Goal: Task Accomplishment & Management: Complete application form

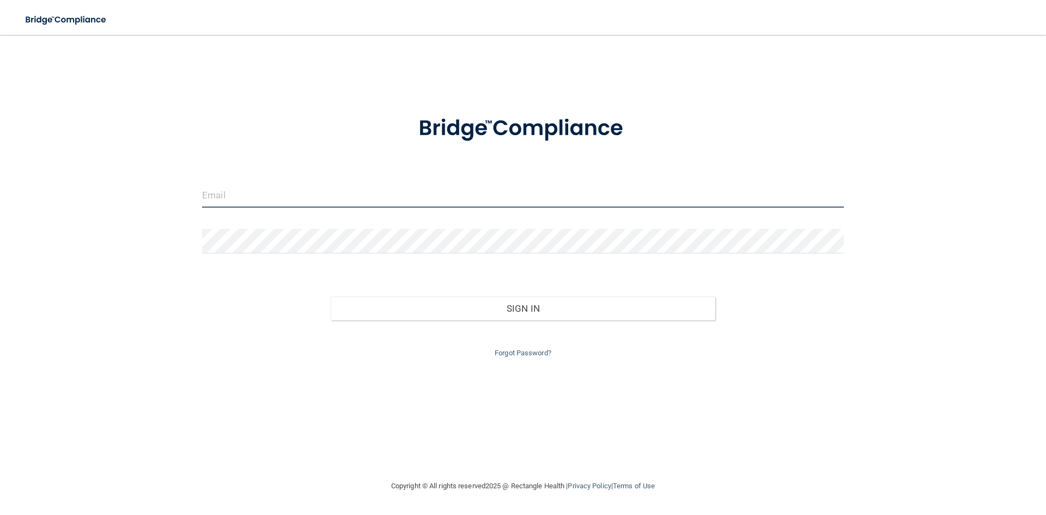
click at [283, 200] on input "email" at bounding box center [523, 195] width 642 height 25
type input "[EMAIL_ADDRESS][DOMAIN_NAME]"
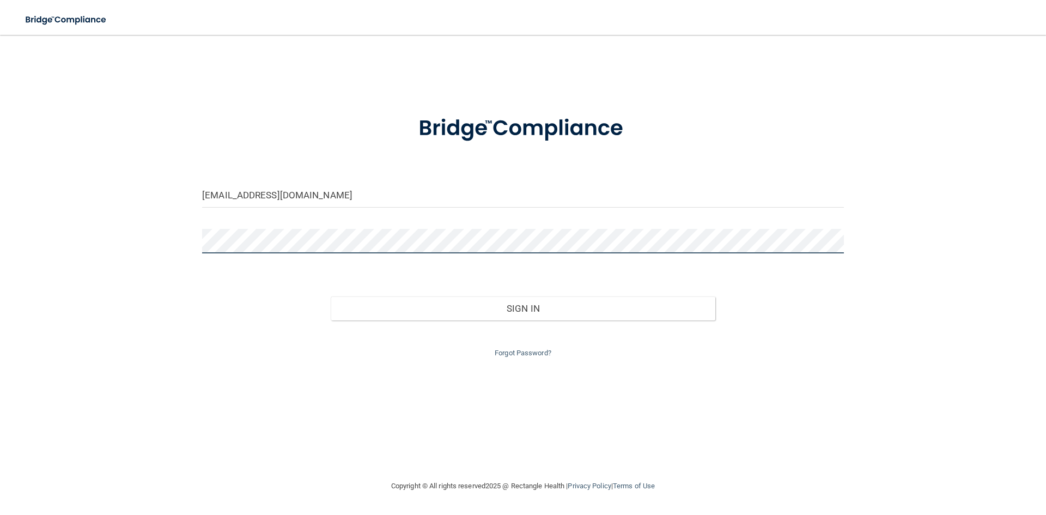
click at [331, 296] on button "Sign In" at bounding box center [523, 308] width 385 height 24
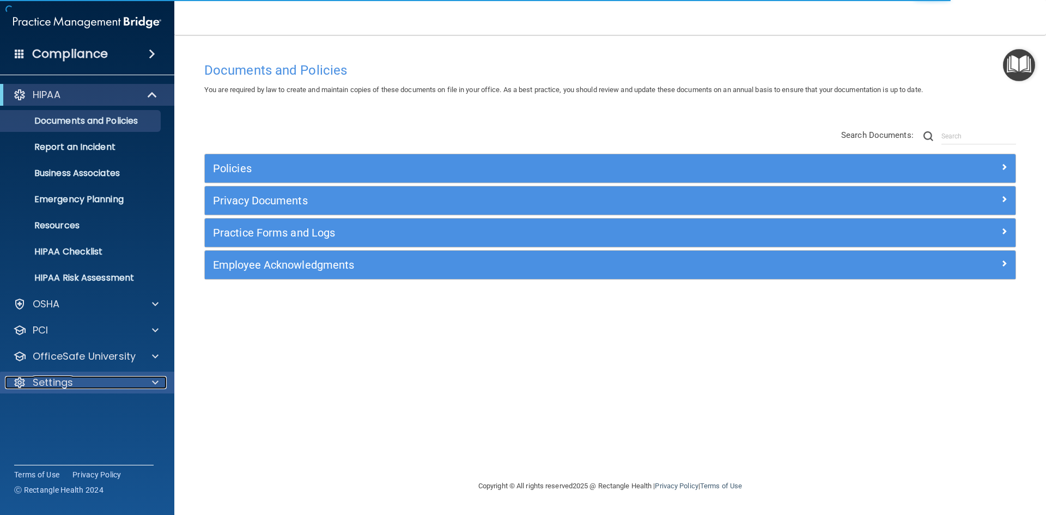
click at [160, 382] on div at bounding box center [153, 382] width 27 height 13
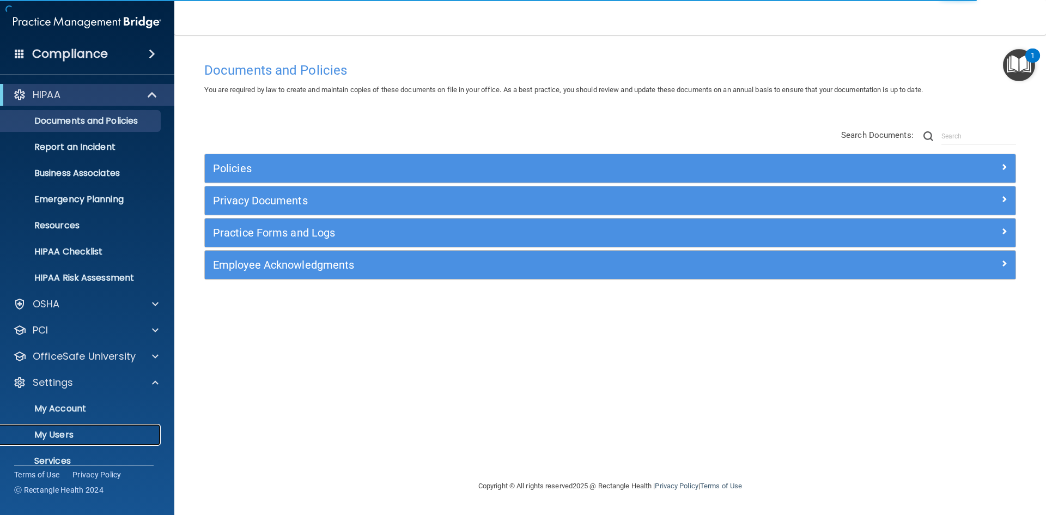
click at [63, 430] on p "My Users" at bounding box center [81, 434] width 149 height 11
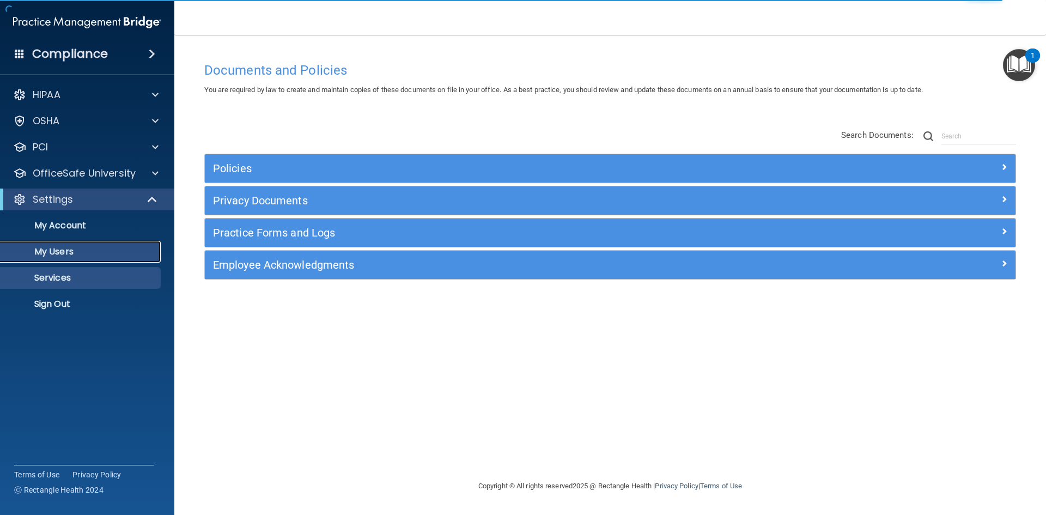
select select "20"
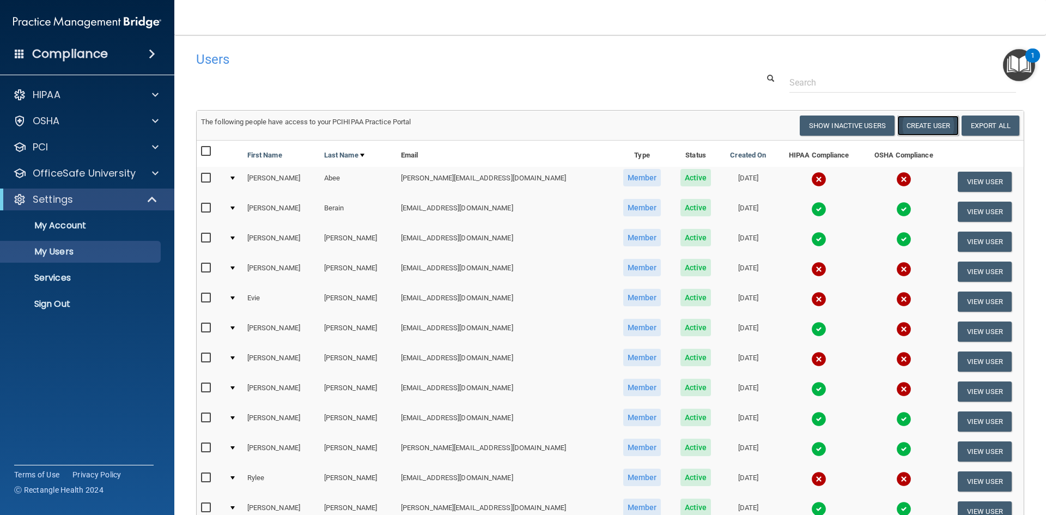
click at [925, 123] on button "Create User" at bounding box center [928, 125] width 62 height 20
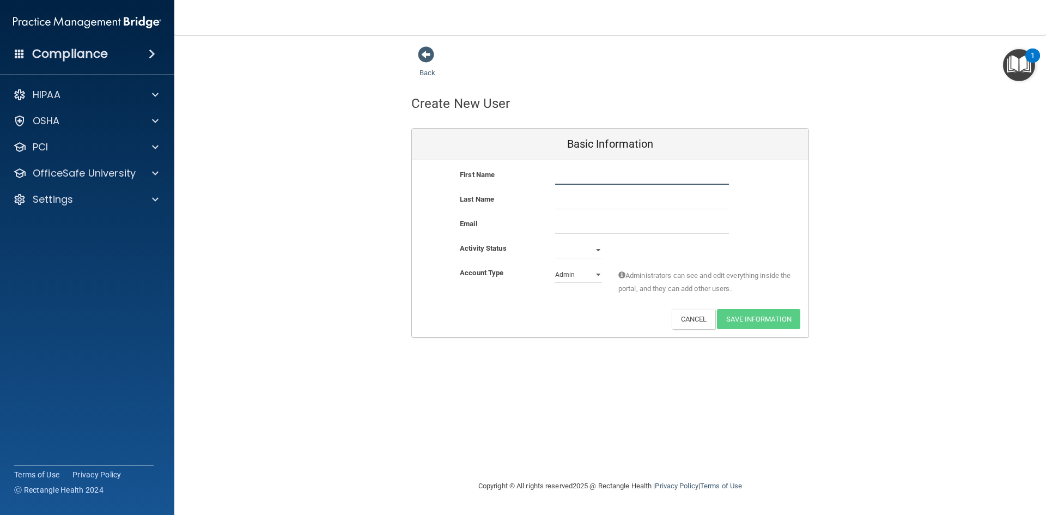
click at [602, 174] on input "text" at bounding box center [642, 176] width 174 height 16
type input "[PERSON_NAME]"
type input "J"
drag, startPoint x: 586, startPoint y: 169, endPoint x: 520, endPoint y: 171, distance: 65.4
click at [520, 171] on div "First Name [PERSON_NAME]" at bounding box center [610, 176] width 397 height 16
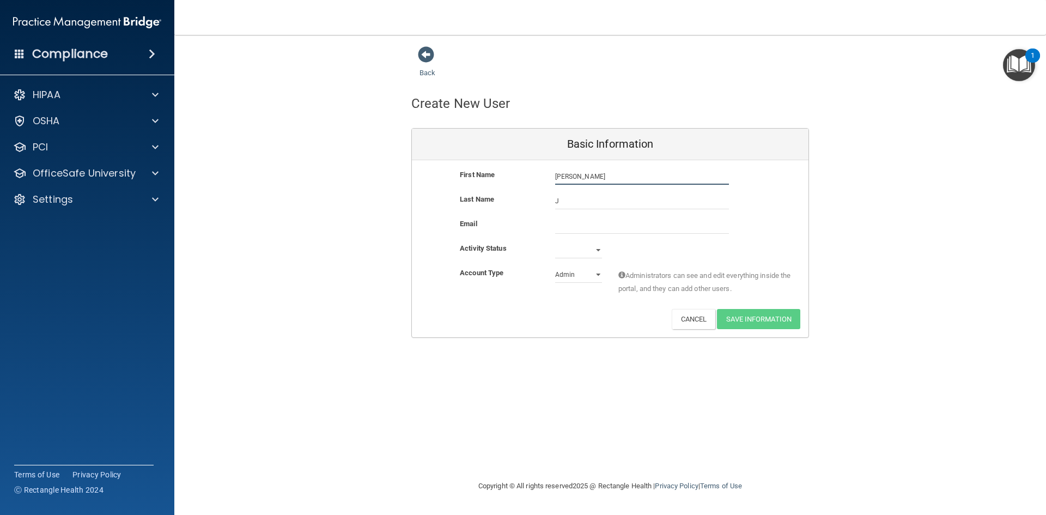
type input "[PERSON_NAME]"
type input "j"
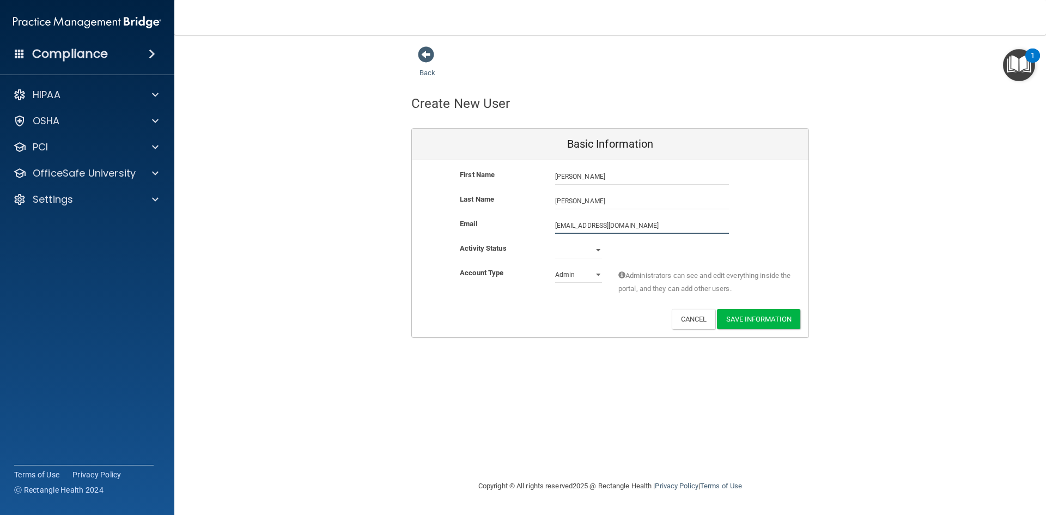
type input "[EMAIL_ADDRESS][DOMAIN_NAME]"
click at [595, 252] on select "Active Inactive" at bounding box center [578, 250] width 47 height 16
select select "active"
click at [555, 242] on select "Active Inactive" at bounding box center [578, 250] width 47 height 16
click at [583, 278] on select "Admin Member" at bounding box center [578, 274] width 47 height 16
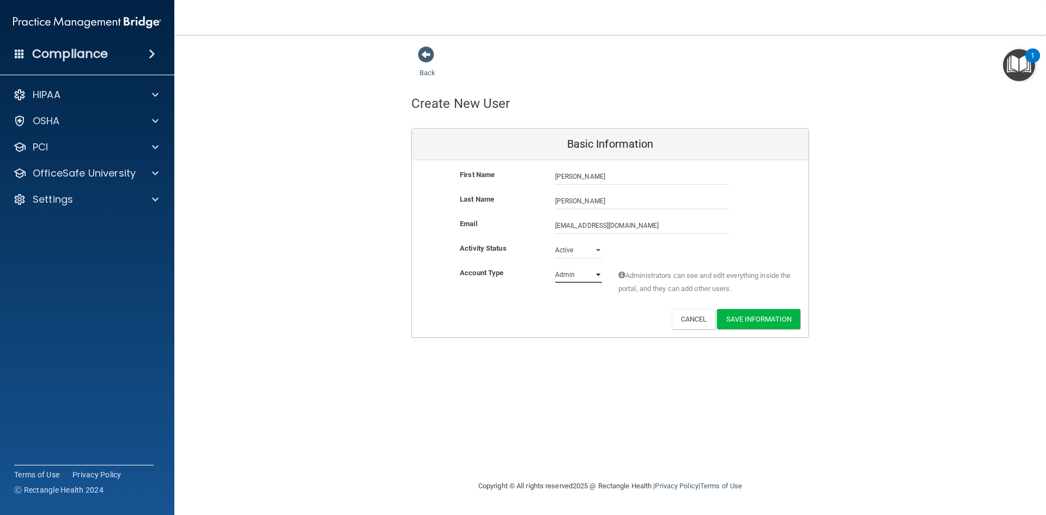
select select "practice_member"
click at [555, 266] on select "Admin Member" at bounding box center [578, 274] width 47 height 16
click at [766, 326] on button "Save Information" at bounding box center [758, 319] width 83 height 20
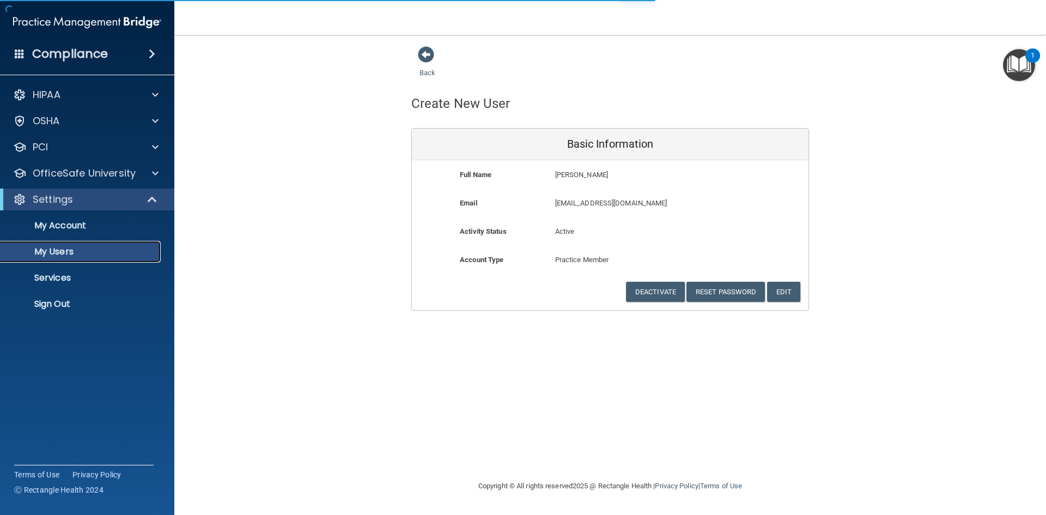
click at [90, 247] on p "My Users" at bounding box center [81, 251] width 149 height 11
select select "20"
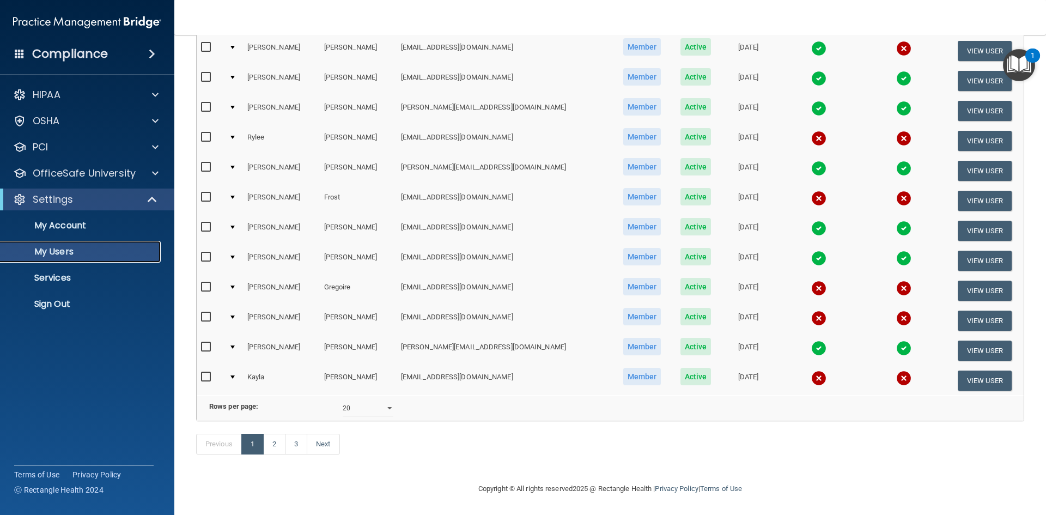
scroll to position [387, 0]
click at [273, 440] on link "2" at bounding box center [274, 444] width 22 height 21
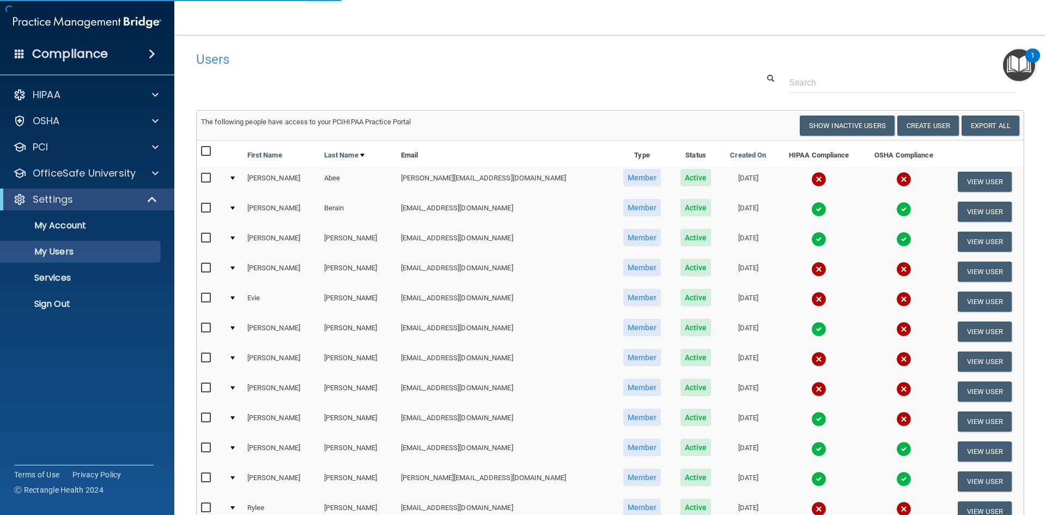
select select "20"
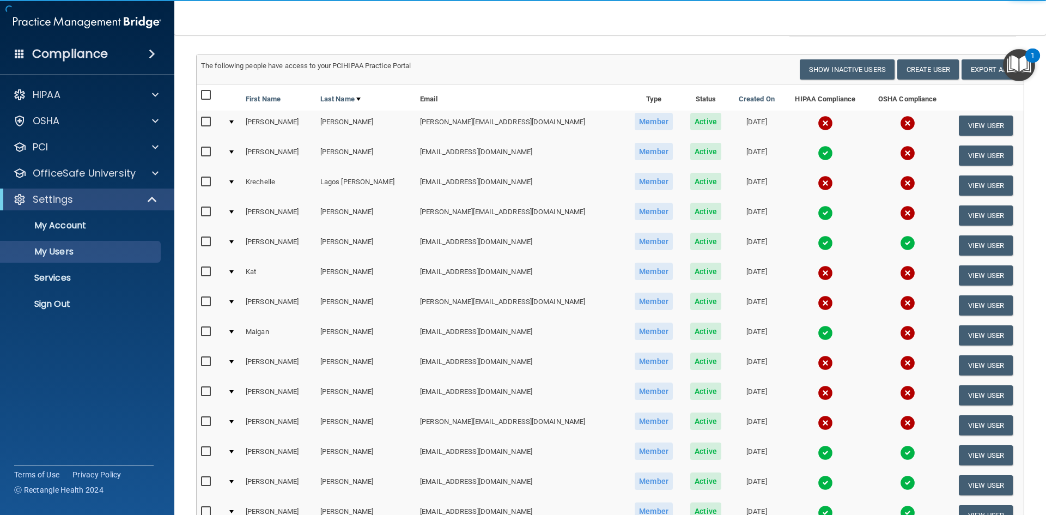
scroll to position [272, 0]
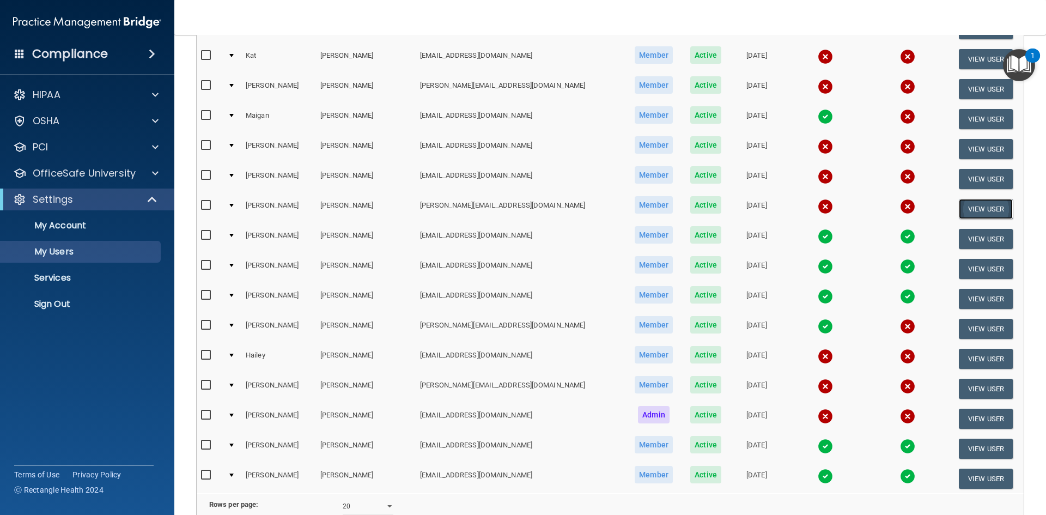
click at [970, 201] on button "View User" at bounding box center [986, 209] width 54 height 20
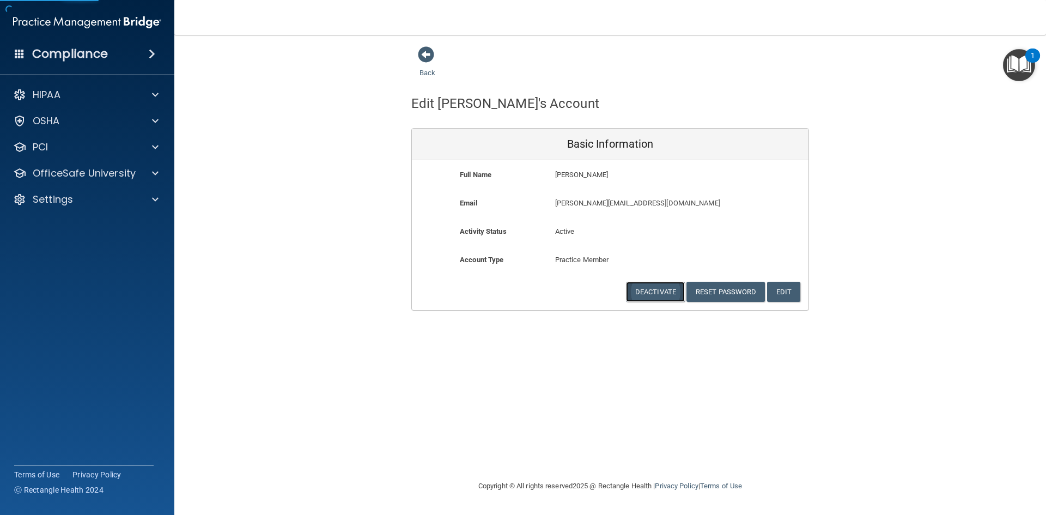
click at [652, 289] on button "Deactivate" at bounding box center [655, 292] width 59 height 20
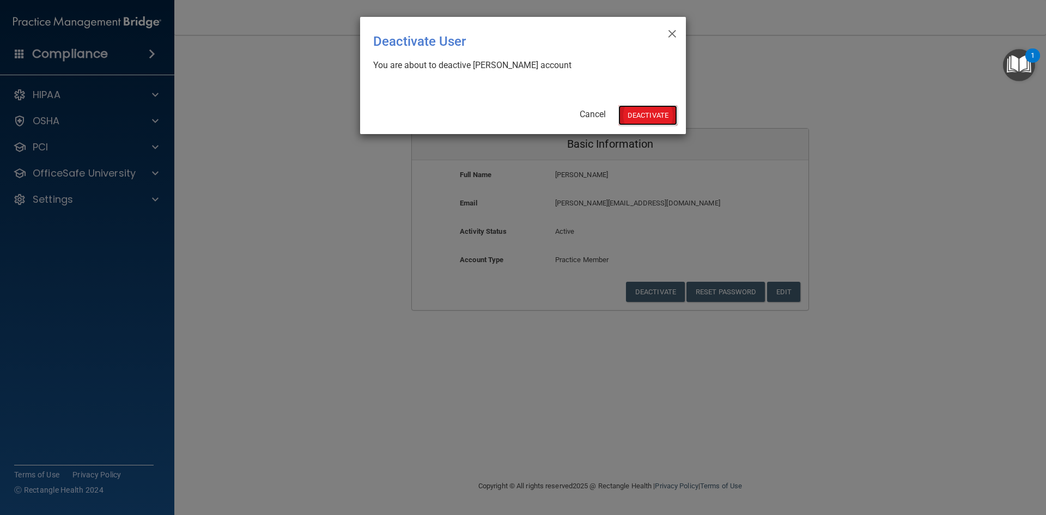
click at [643, 109] on button "Deactivate" at bounding box center [647, 115] width 59 height 20
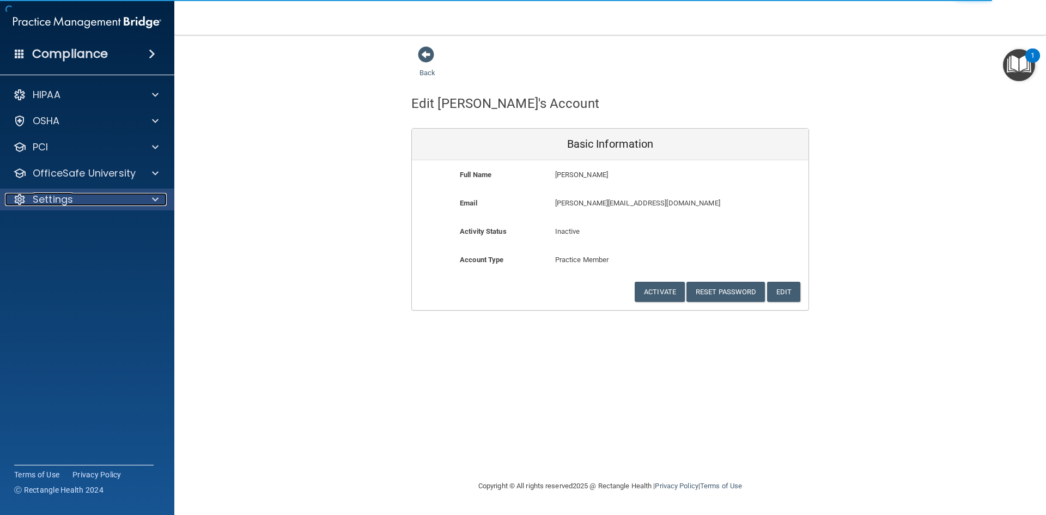
click at [74, 200] on div "Settings" at bounding box center [72, 199] width 135 height 13
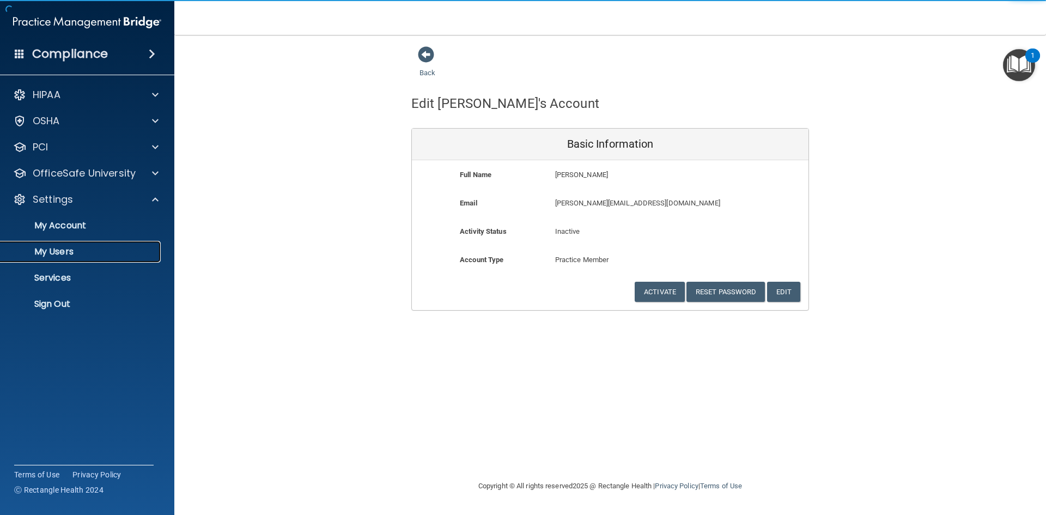
click at [60, 253] on p "My Users" at bounding box center [81, 251] width 149 height 11
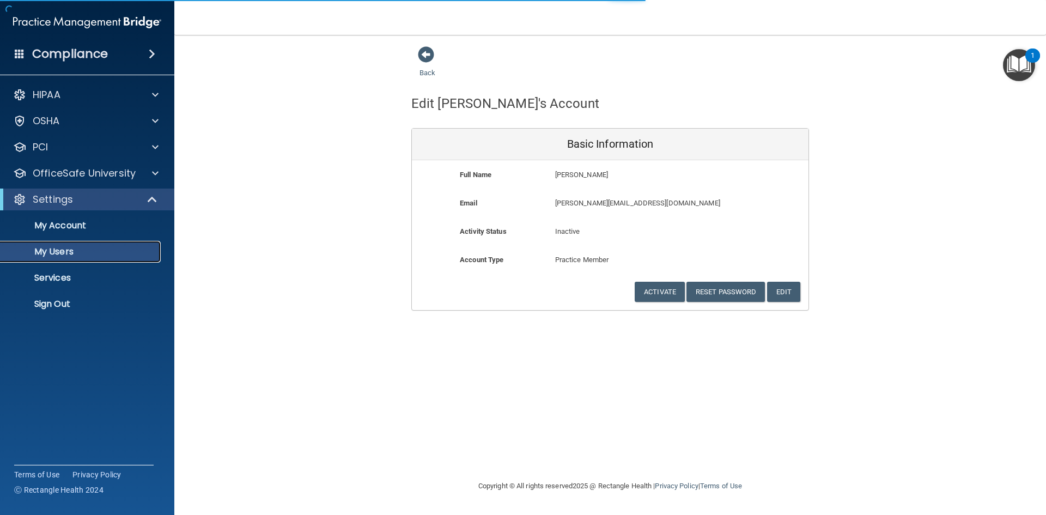
select select "20"
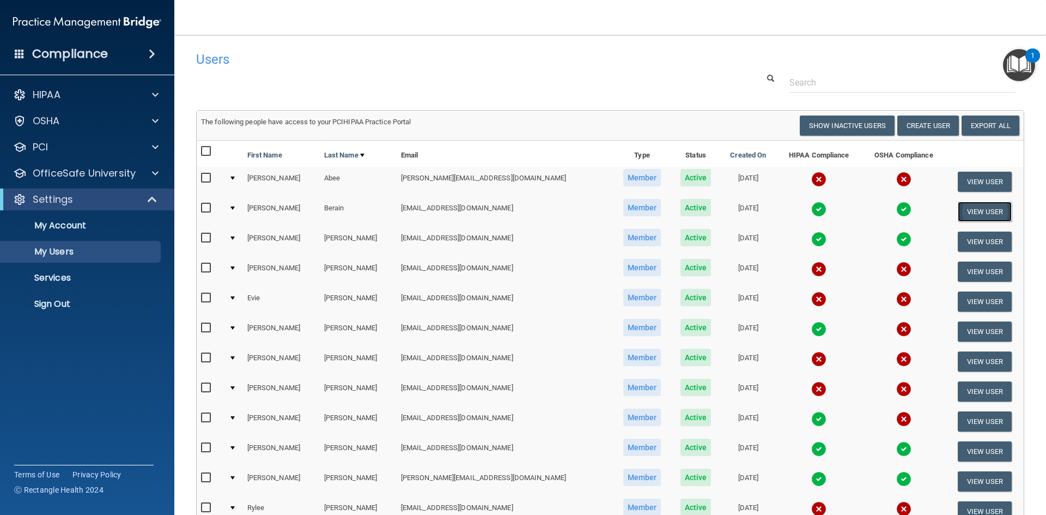
click at [963, 216] on button "View User" at bounding box center [985, 212] width 54 height 20
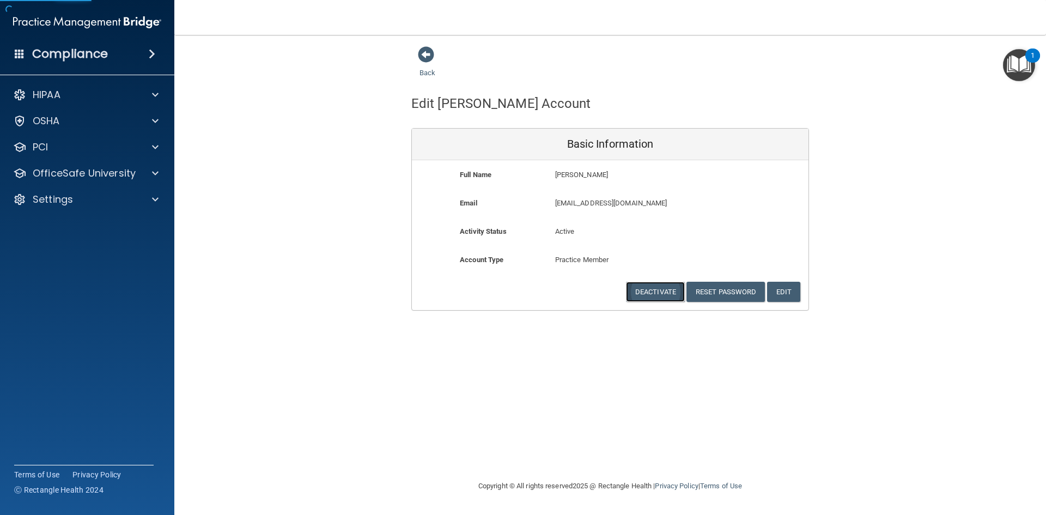
click at [673, 294] on button "Deactivate" at bounding box center [655, 292] width 59 height 20
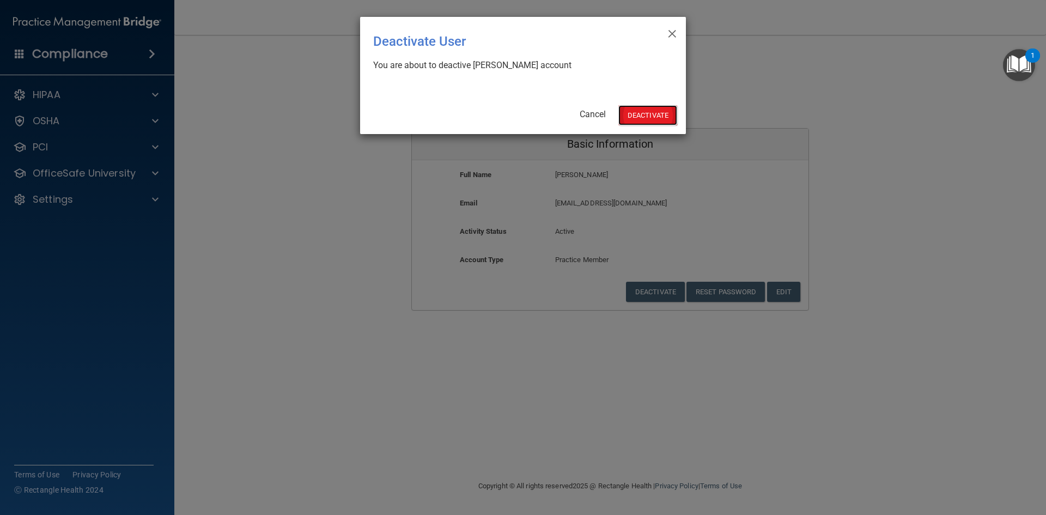
click at [660, 107] on button "Deactivate" at bounding box center [647, 115] width 59 height 20
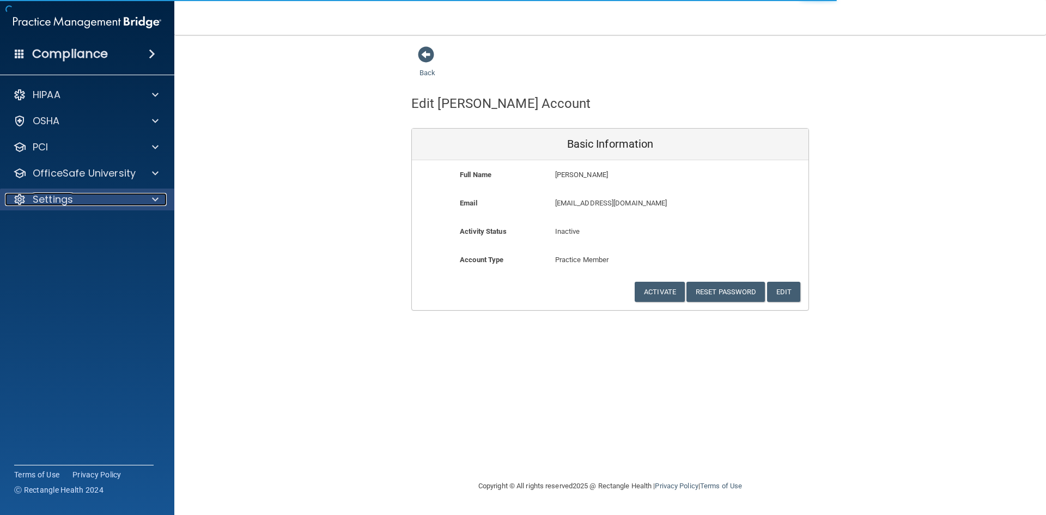
click at [54, 205] on p "Settings" at bounding box center [53, 199] width 40 height 13
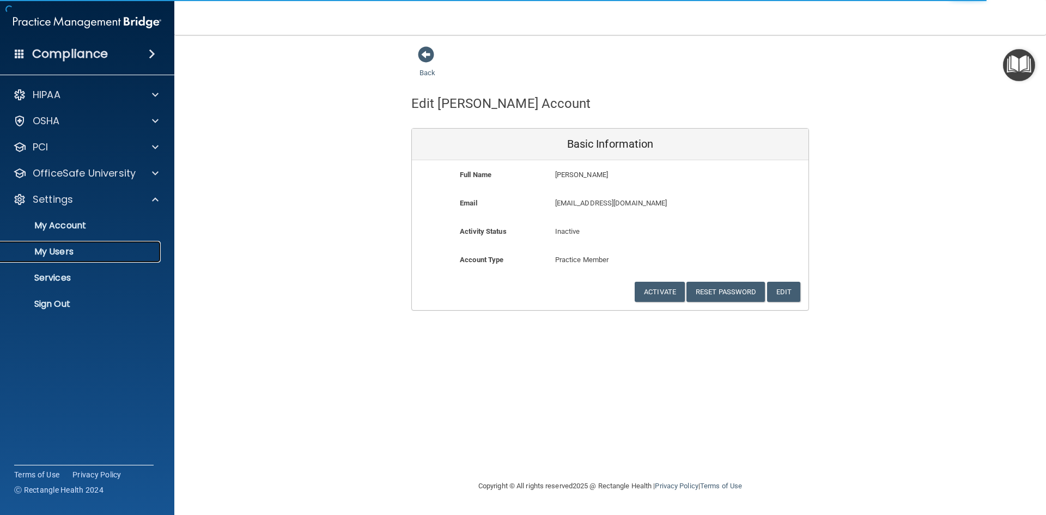
click at [70, 257] on p "My Users" at bounding box center [81, 251] width 149 height 11
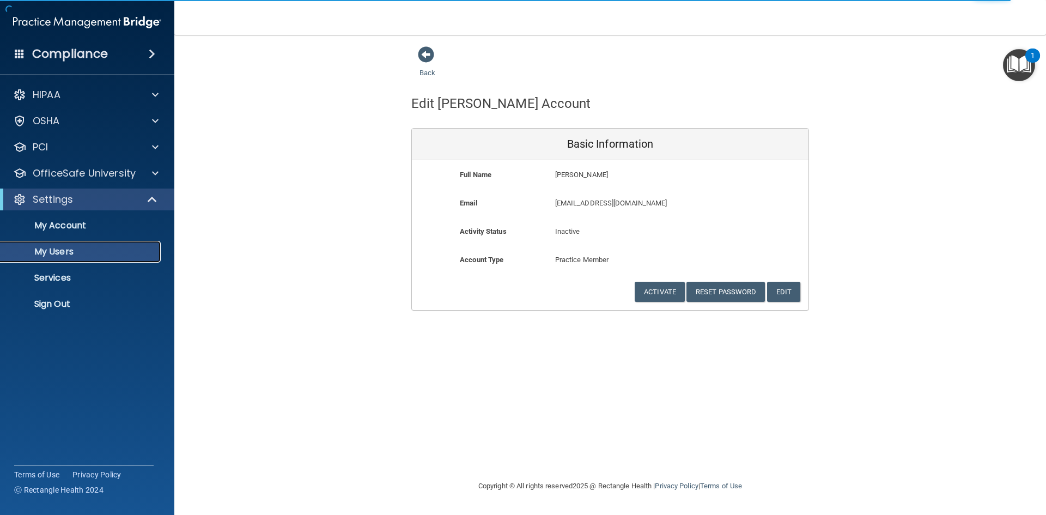
select select "20"
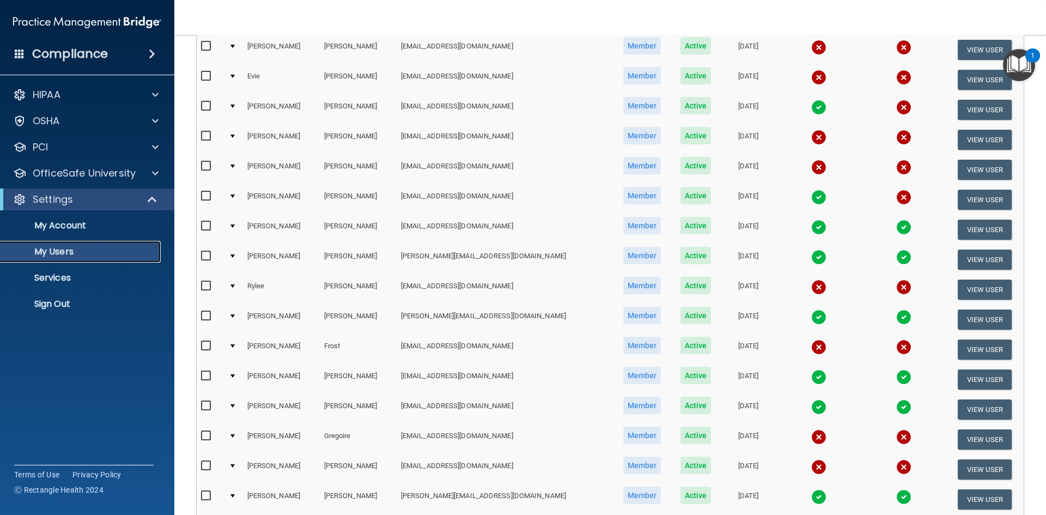
scroll to position [218, 0]
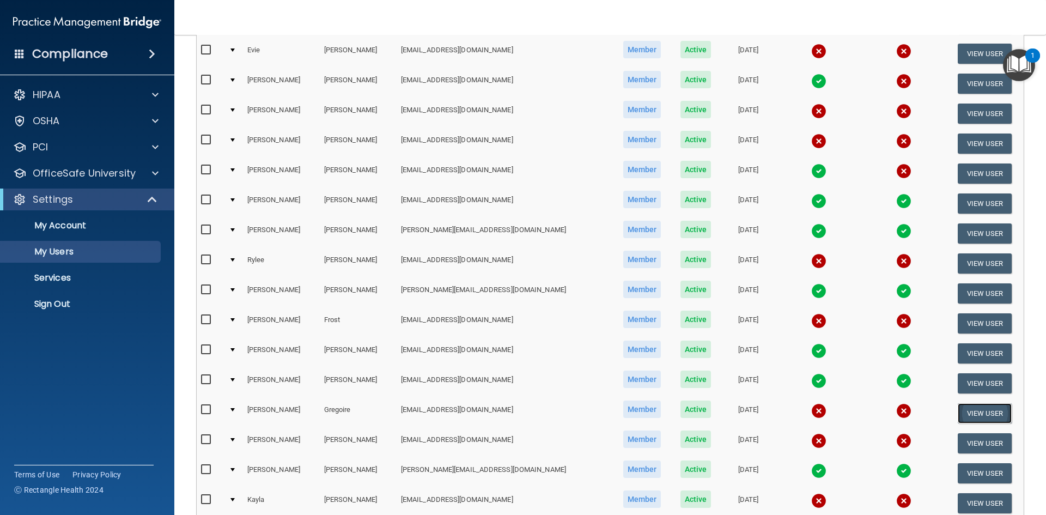
click at [969, 416] on button "View User" at bounding box center [985, 413] width 54 height 20
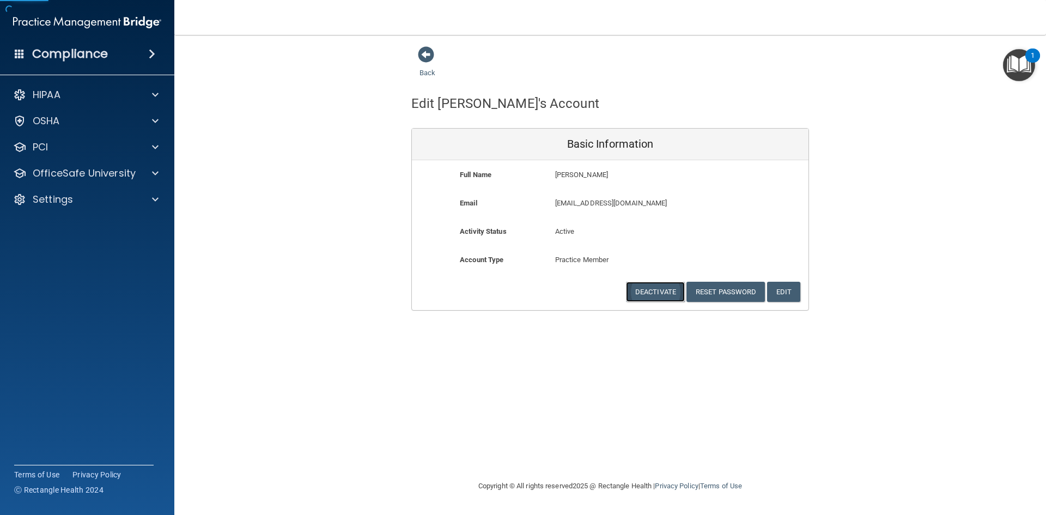
click at [675, 291] on button "Deactivate" at bounding box center [655, 292] width 59 height 20
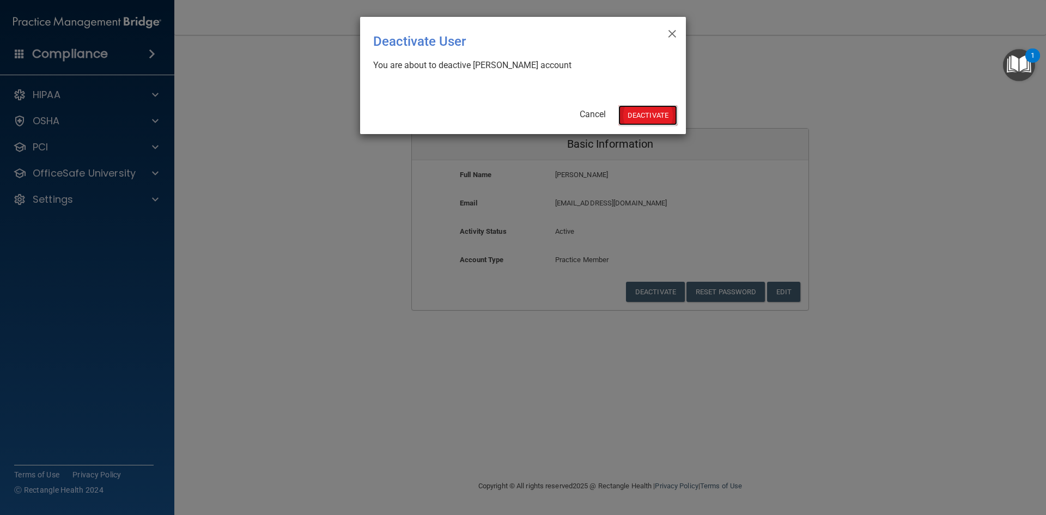
click at [649, 110] on button "Deactivate" at bounding box center [647, 115] width 59 height 20
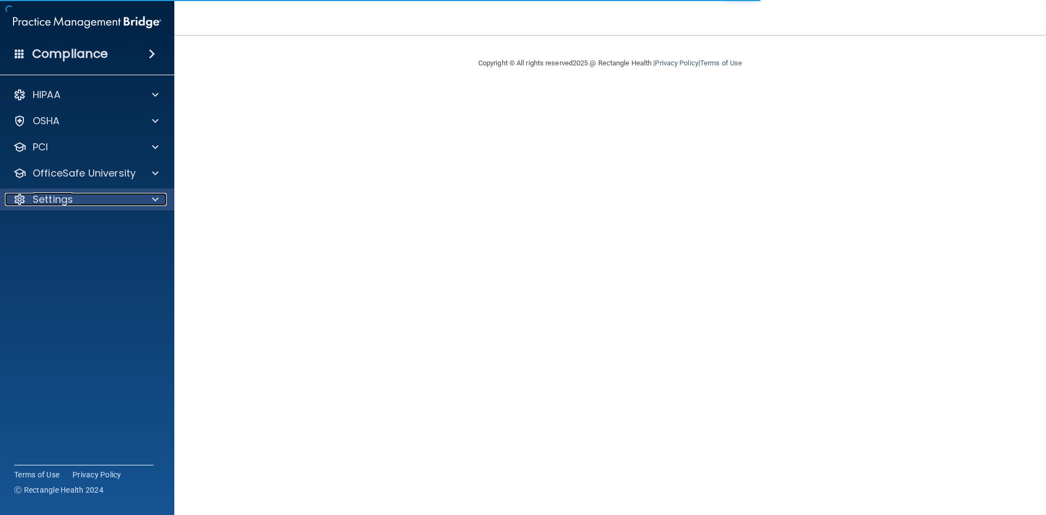
click at [90, 202] on div "Settings" at bounding box center [72, 199] width 135 height 13
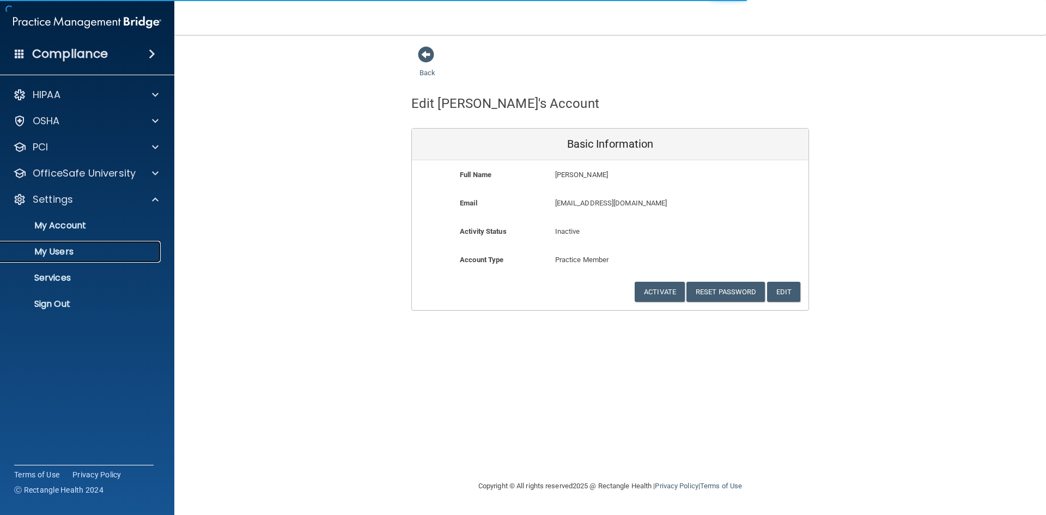
click at [67, 246] on p "My Users" at bounding box center [81, 251] width 149 height 11
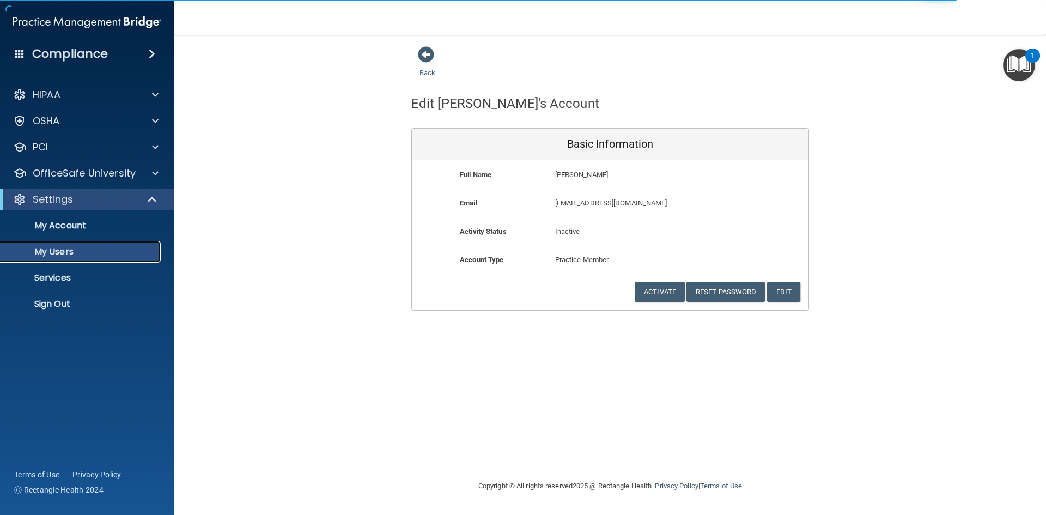
select select "20"
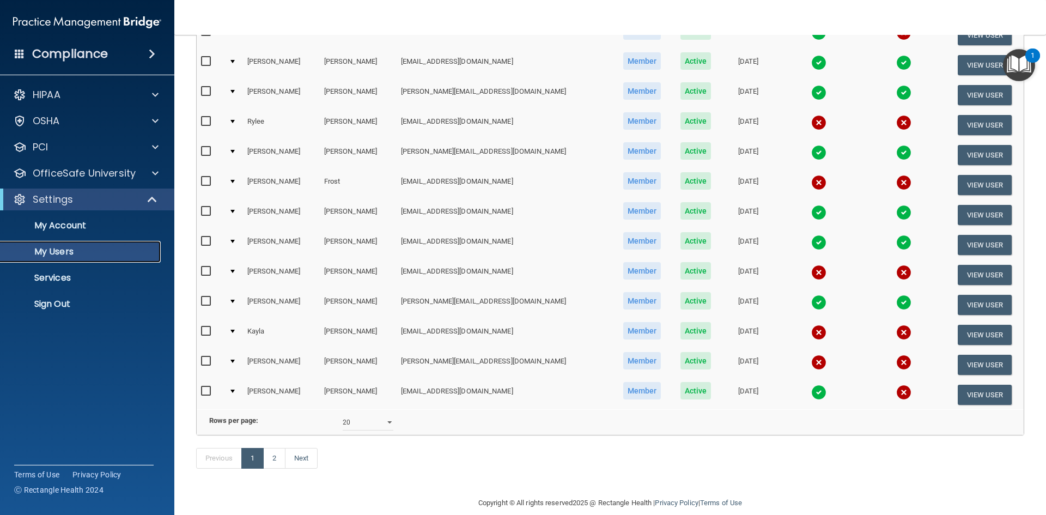
scroll to position [381, 0]
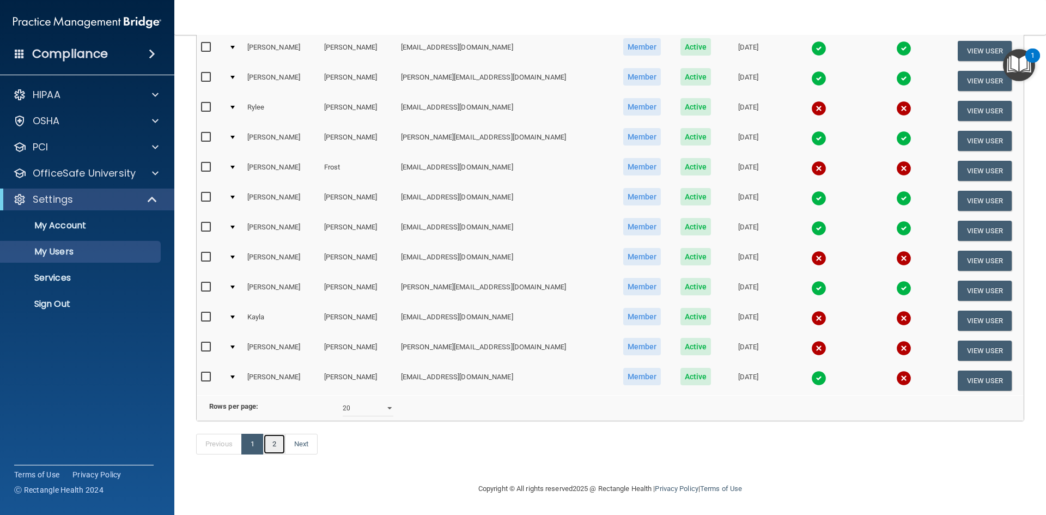
click at [273, 448] on link "2" at bounding box center [274, 444] width 22 height 21
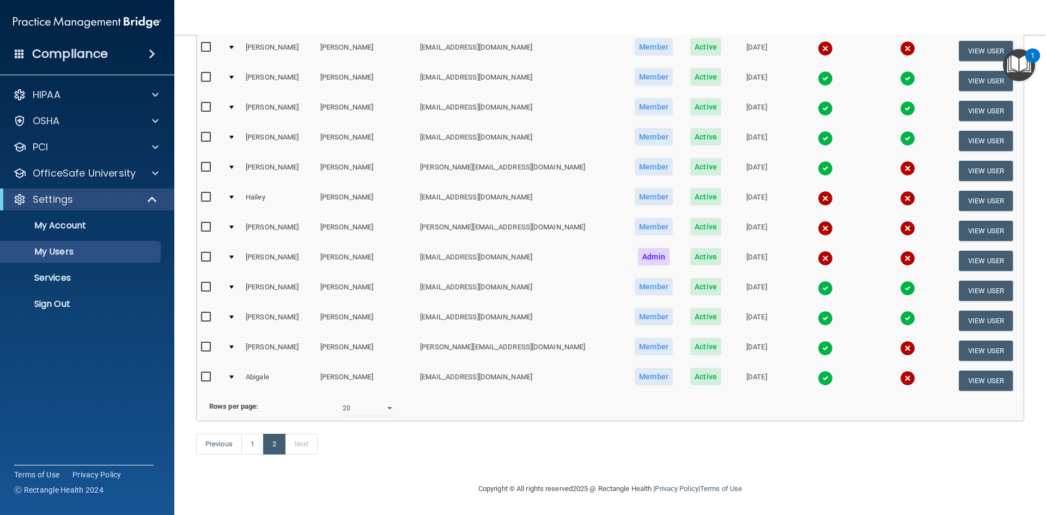
scroll to position [357, 0]
click at [385, 401] on select "10 20 30 40 all" at bounding box center [368, 408] width 51 height 16
select select "39"
click at [343, 400] on select "10 20 30 40 all" at bounding box center [368, 408] width 51 height 16
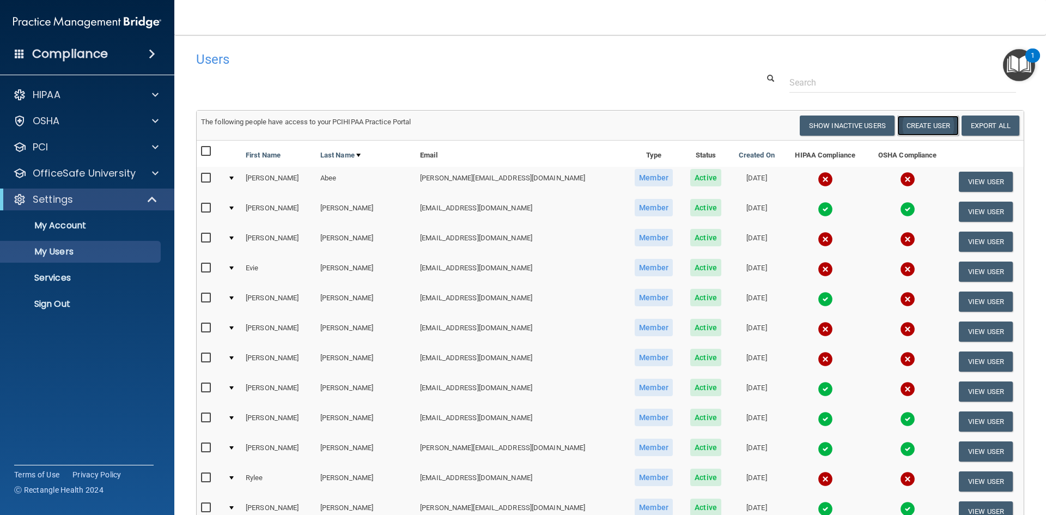
click at [924, 124] on button "Create User" at bounding box center [928, 125] width 62 height 20
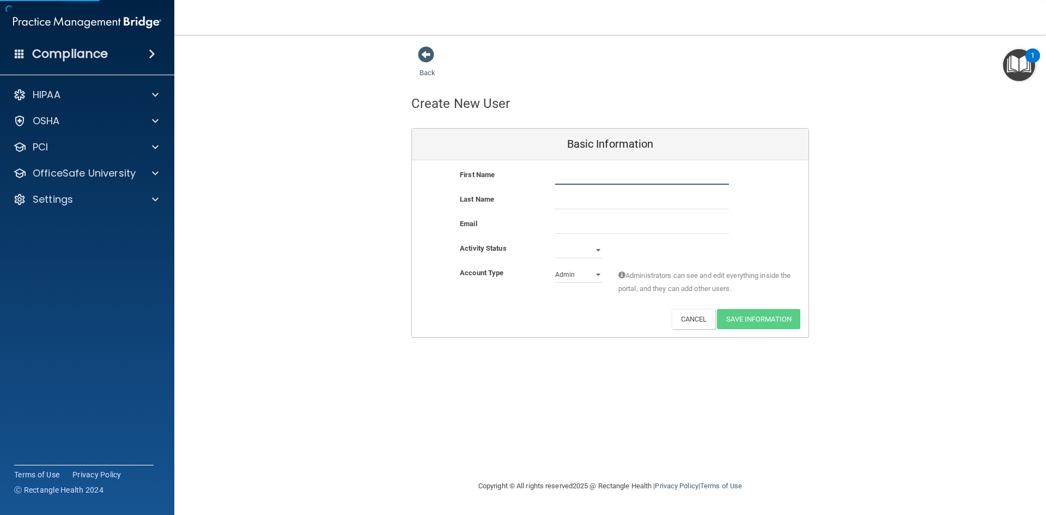
click at [565, 180] on input "text" at bounding box center [642, 176] width 174 height 16
type input "Gracie"
type input "King"
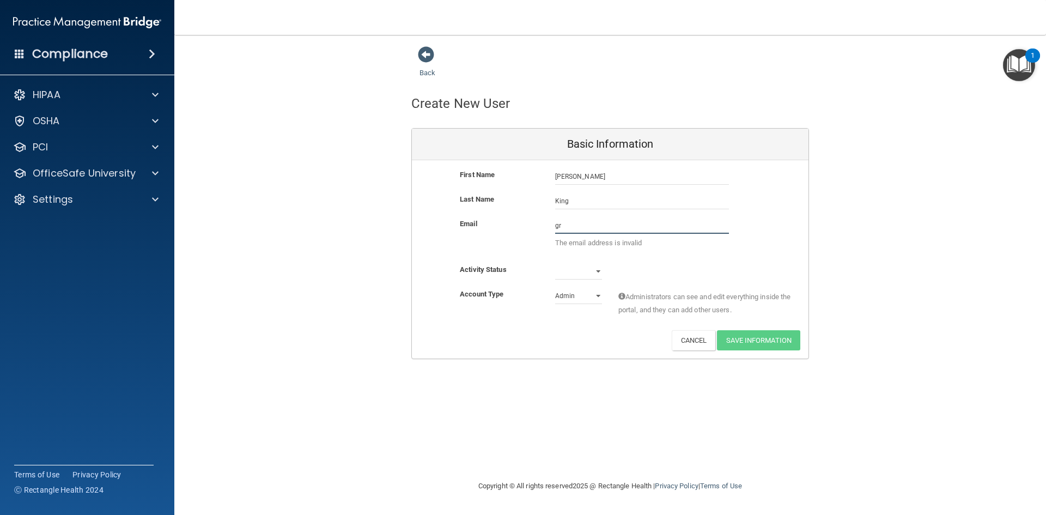
type input "gr"
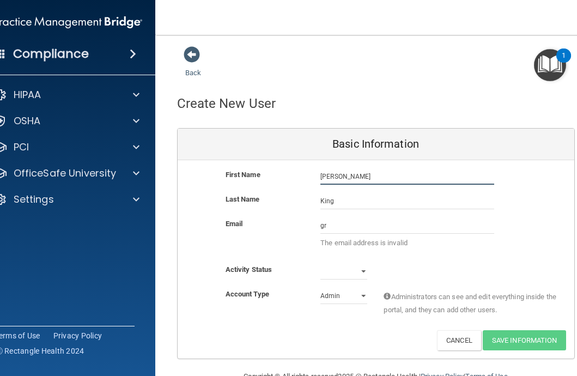
drag, startPoint x: 348, startPoint y: 175, endPoint x: 264, endPoint y: 169, distance: 84.1
click at [264, 169] on div "First Name Gracie King Gracie" at bounding box center [376, 176] width 397 height 16
drag, startPoint x: 377, startPoint y: 185, endPoint x: 354, endPoint y: 182, distance: 23.6
click at [377, 185] on input "Gracie" at bounding box center [407, 176] width 174 height 16
drag, startPoint x: 351, startPoint y: 178, endPoint x: 271, endPoint y: 169, distance: 80.6
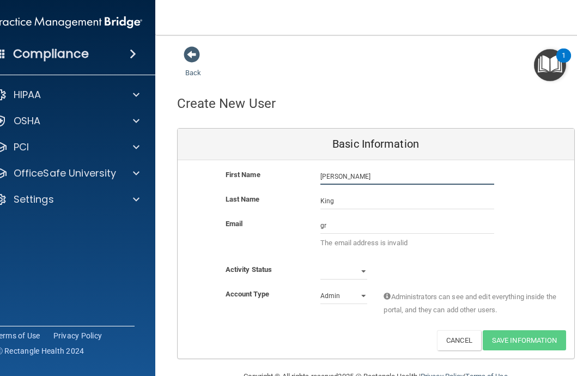
click at [271, 169] on div "First Name Gracie King Gracie" at bounding box center [376, 176] width 397 height 16
type input "Kaitlyn"
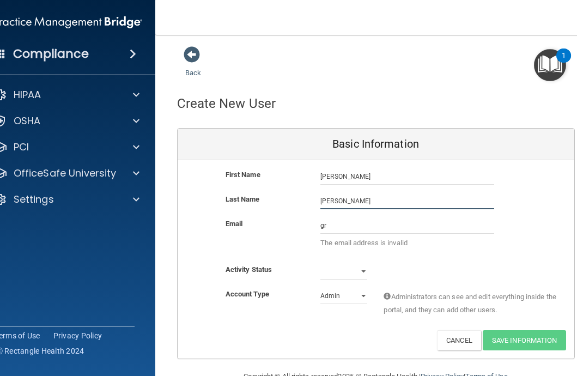
type input "Ellis"
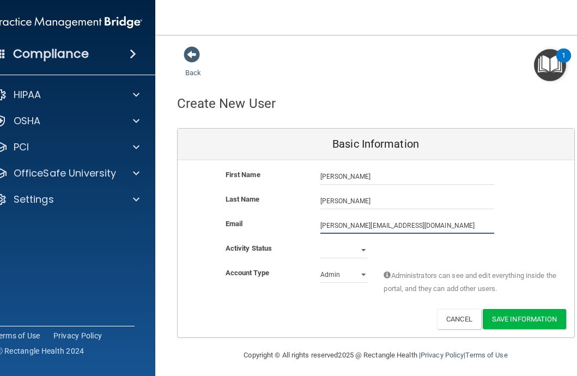
type input "kaitlyne@noahproject.org"
click at [362, 254] on select "Active Inactive" at bounding box center [343, 250] width 47 height 16
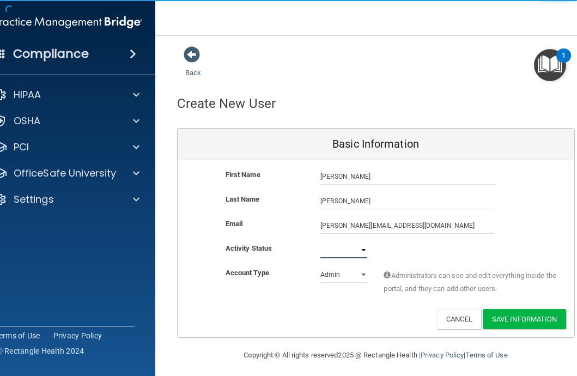
select select "active"
click at [320, 242] on select "Active Inactive" at bounding box center [343, 250] width 47 height 16
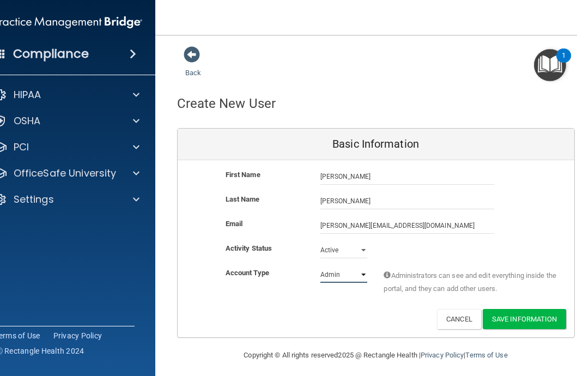
click at [333, 278] on select "Admin Member" at bounding box center [343, 274] width 47 height 16
select select "practice_member"
click at [320, 266] on select "Admin Member" at bounding box center [343, 274] width 47 height 16
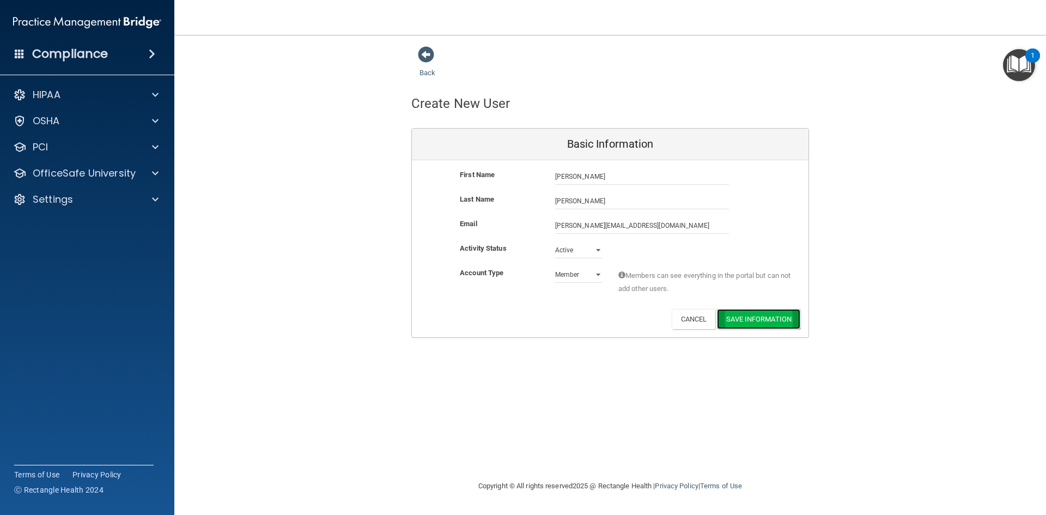
click at [749, 314] on button "Save Information" at bounding box center [758, 319] width 83 height 20
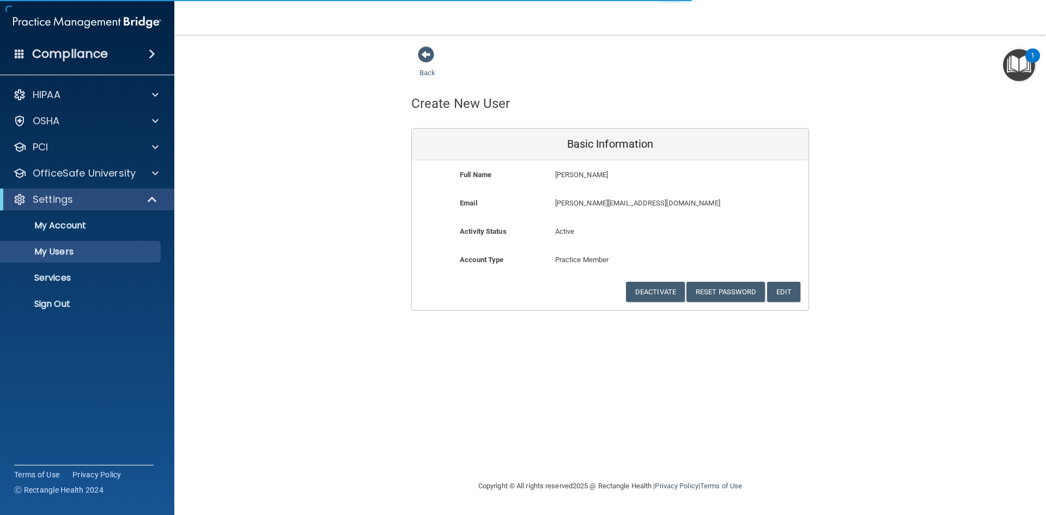
select select "20"
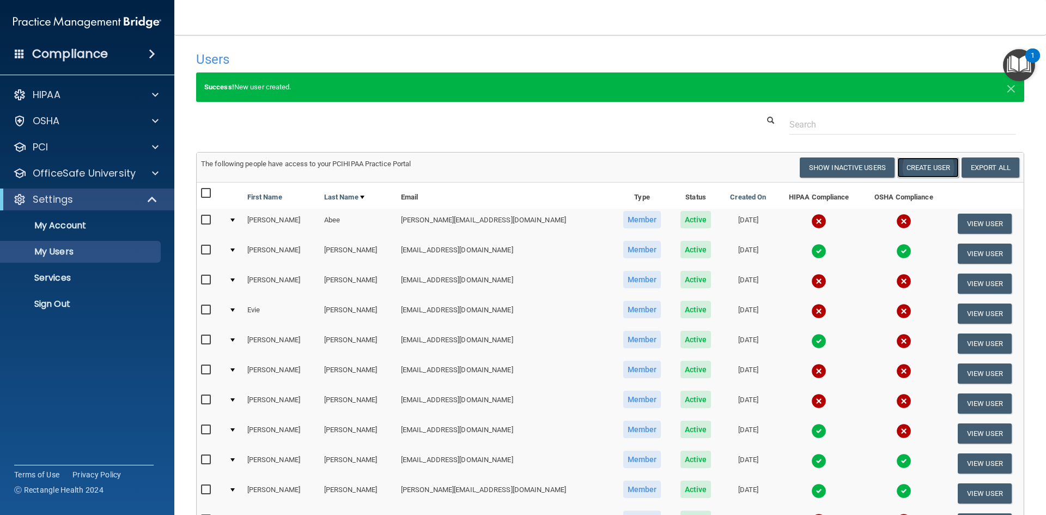
click at [916, 169] on button "Create User" at bounding box center [928, 167] width 62 height 20
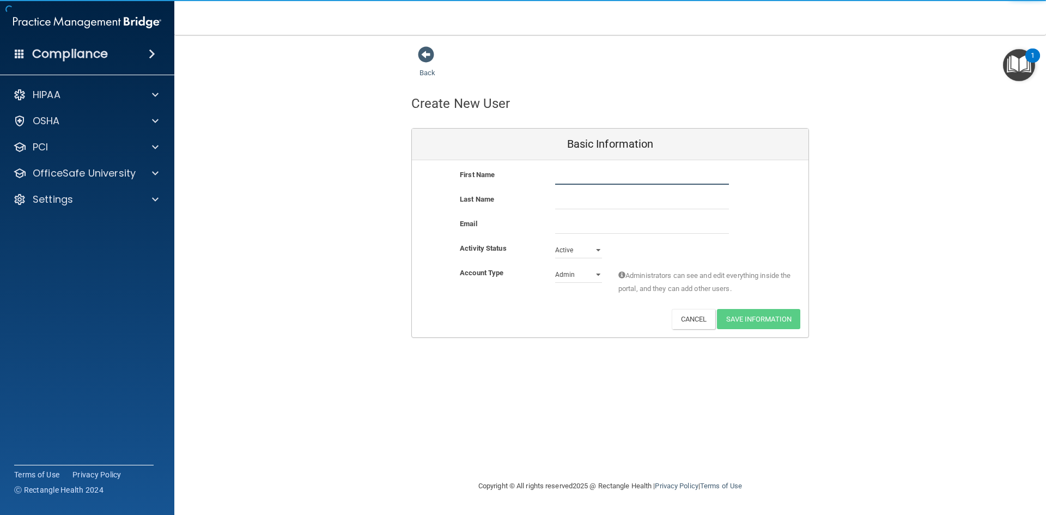
click at [570, 175] on input "text" at bounding box center [642, 176] width 174 height 16
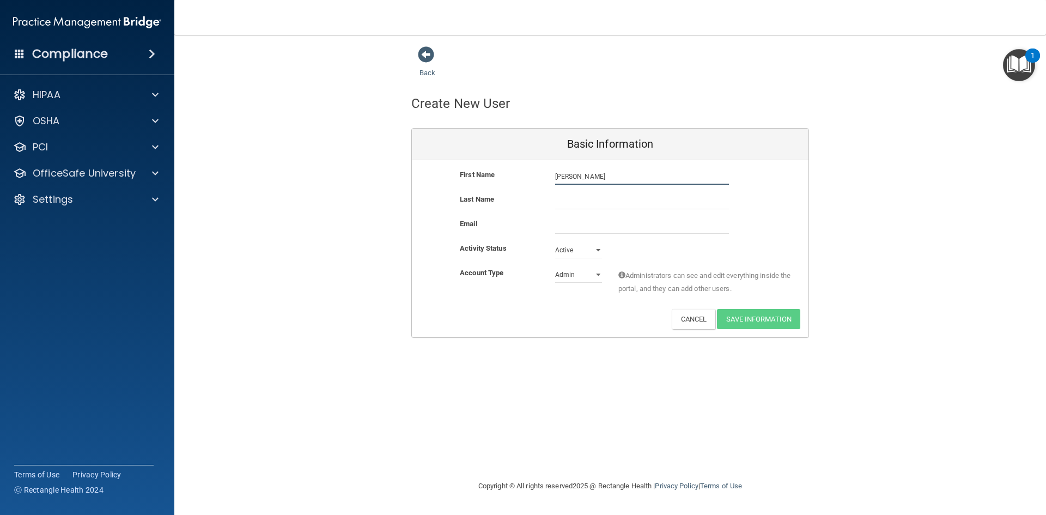
type input "Gracie"
type input "King"
click at [576, 223] on input "email" at bounding box center [642, 225] width 174 height 16
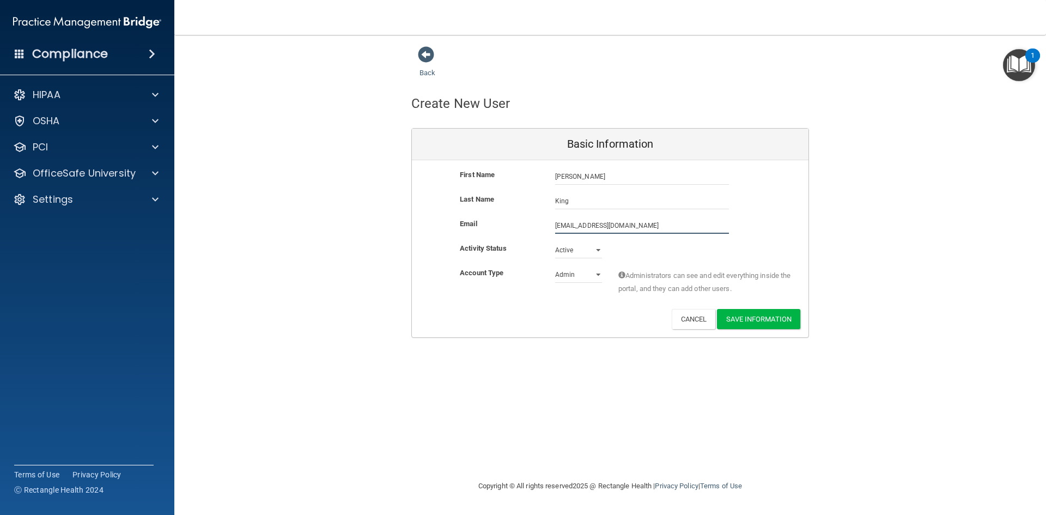
type input "gracieoliver2002@gmail.com"
click at [587, 276] on select "Admin Member" at bounding box center [578, 274] width 47 height 16
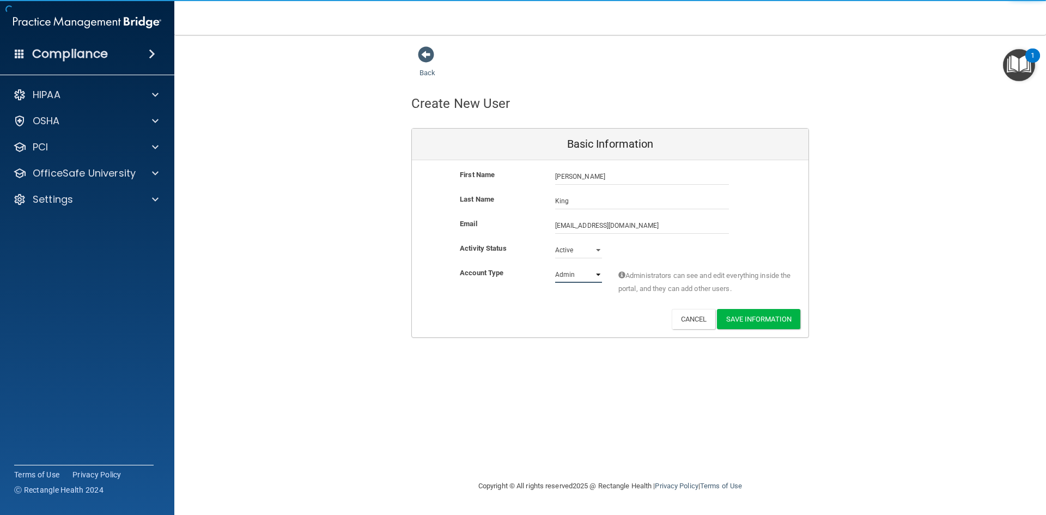
select select "practice_member"
click at [555, 266] on select "Admin Member" at bounding box center [578, 274] width 47 height 16
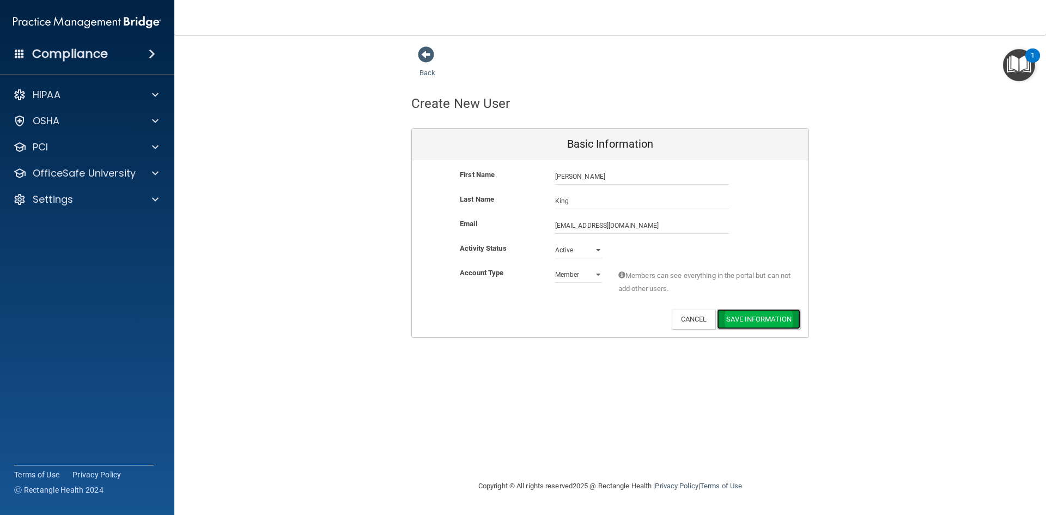
click at [770, 324] on button "Save Information" at bounding box center [758, 319] width 83 height 20
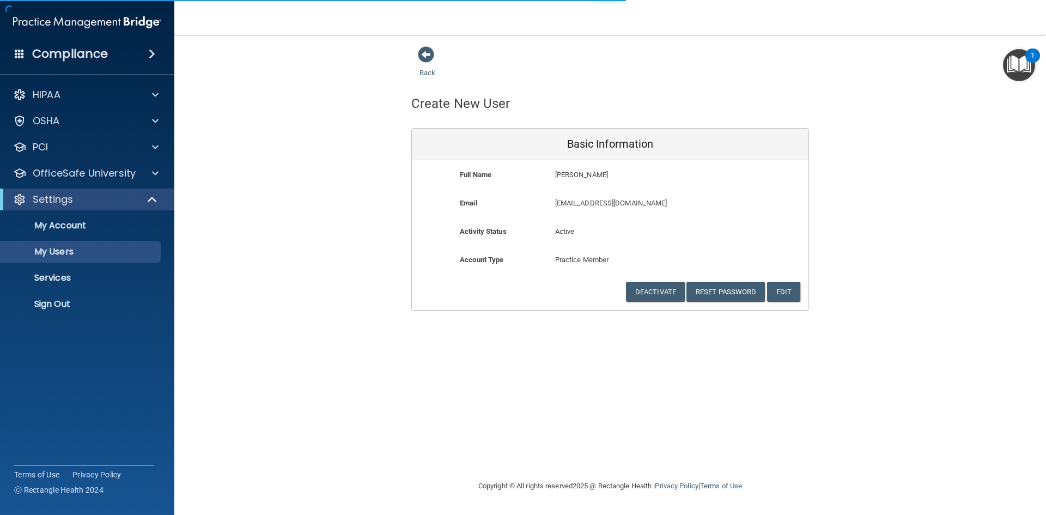
select select "20"
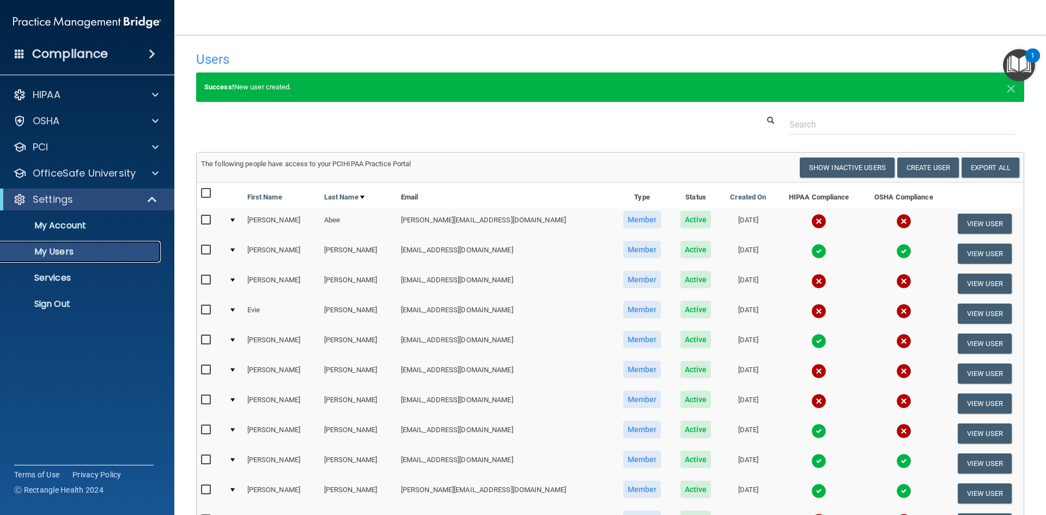
click at [51, 257] on p "My Users" at bounding box center [81, 251] width 149 height 11
select select "20"
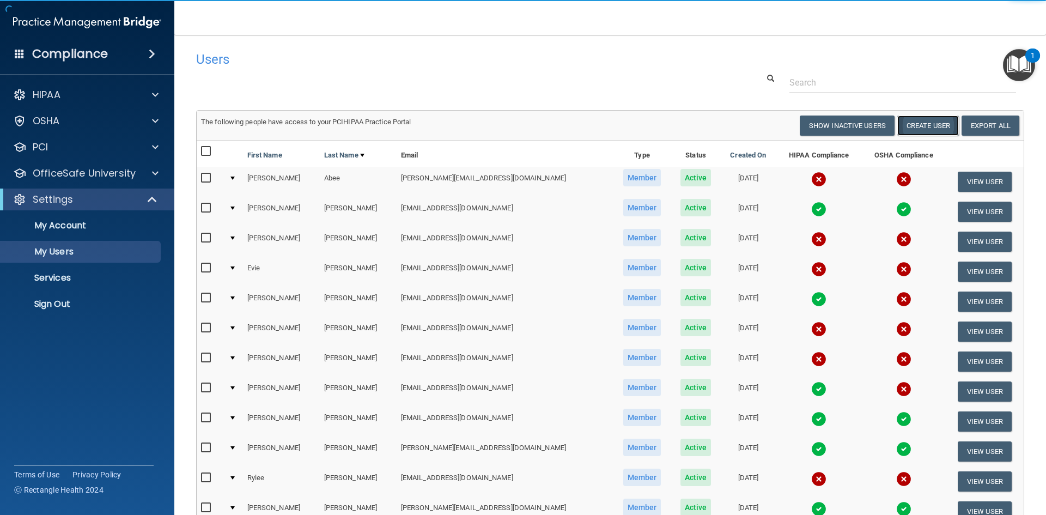
click at [913, 132] on button "Create User" at bounding box center [928, 125] width 62 height 20
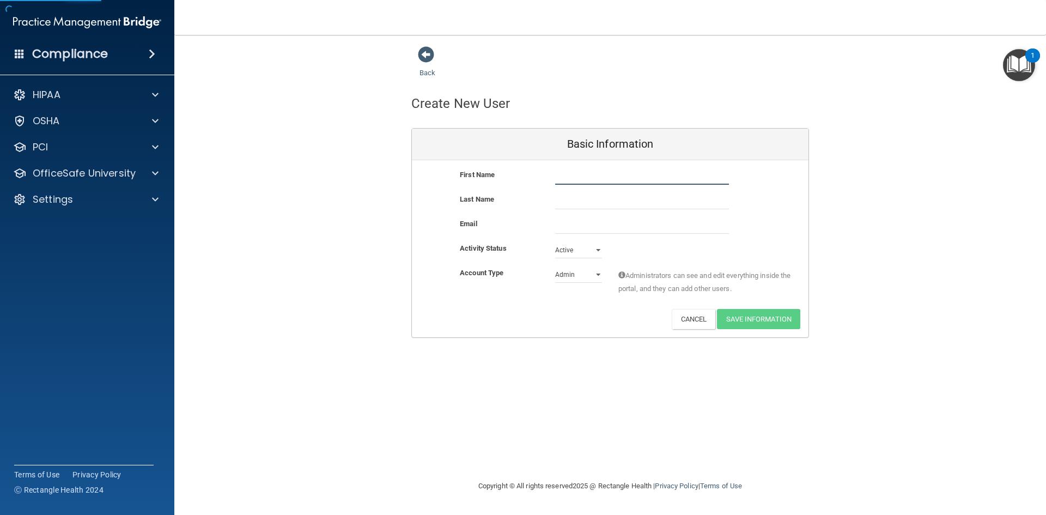
click at [561, 179] on input "text" at bounding box center [642, 176] width 174 height 16
type input "Ella"
type input "Majors"
click at [585, 221] on input "email" at bounding box center [642, 225] width 174 height 16
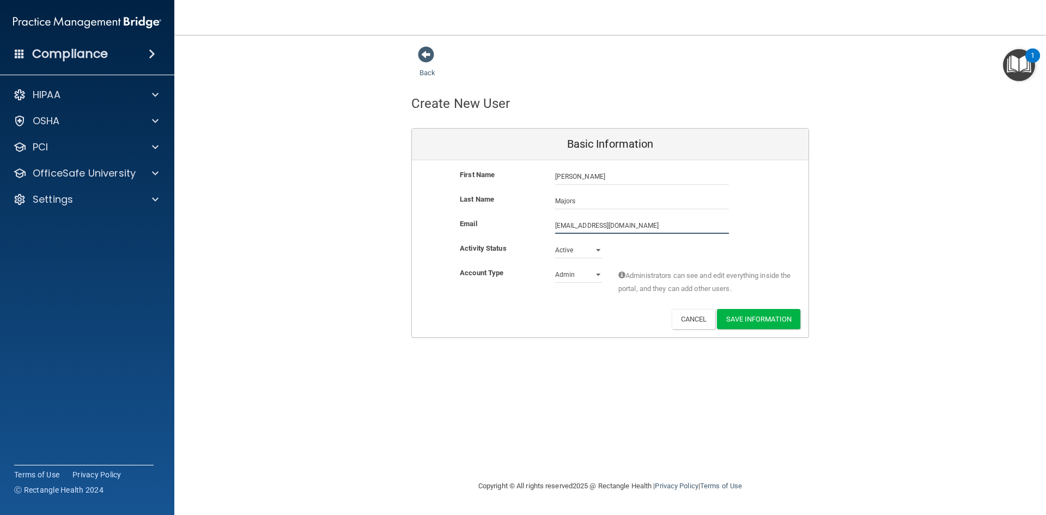
type input "epm21a@acu.edu"
click at [579, 273] on select "Admin Member" at bounding box center [578, 274] width 47 height 16
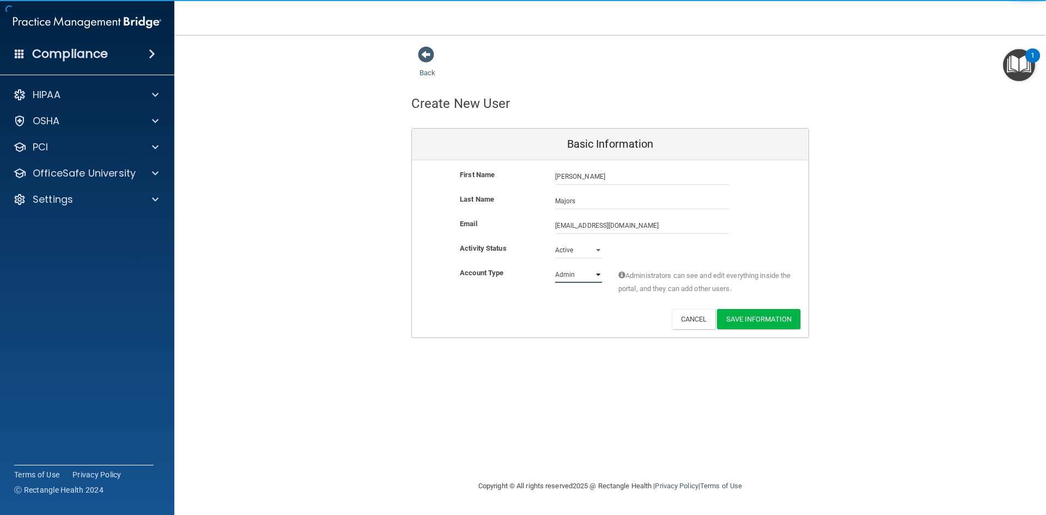
select select "practice_member"
click at [555, 266] on select "Admin Member" at bounding box center [578, 274] width 47 height 16
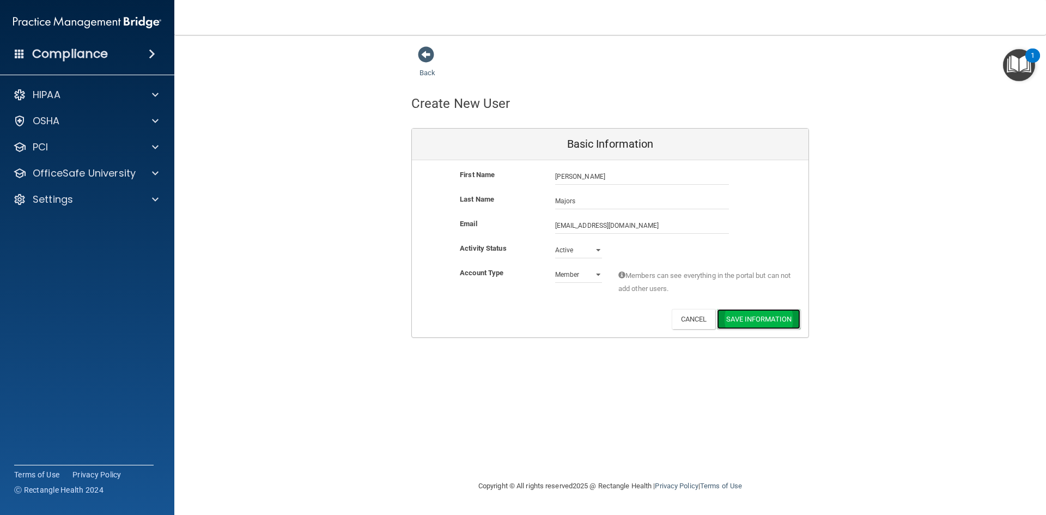
click at [757, 315] on button "Save Information" at bounding box center [758, 319] width 83 height 20
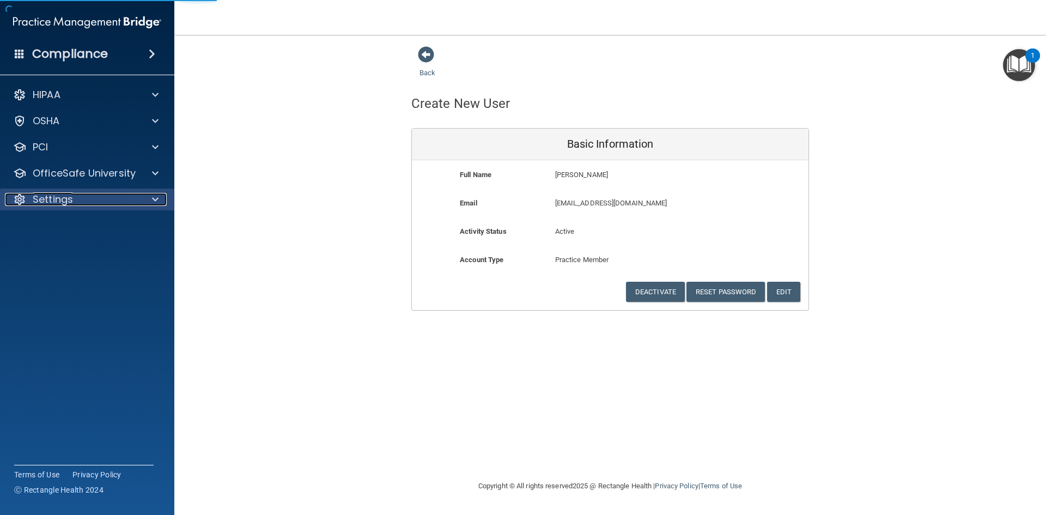
click at [50, 199] on p "Settings" at bounding box center [53, 199] width 40 height 13
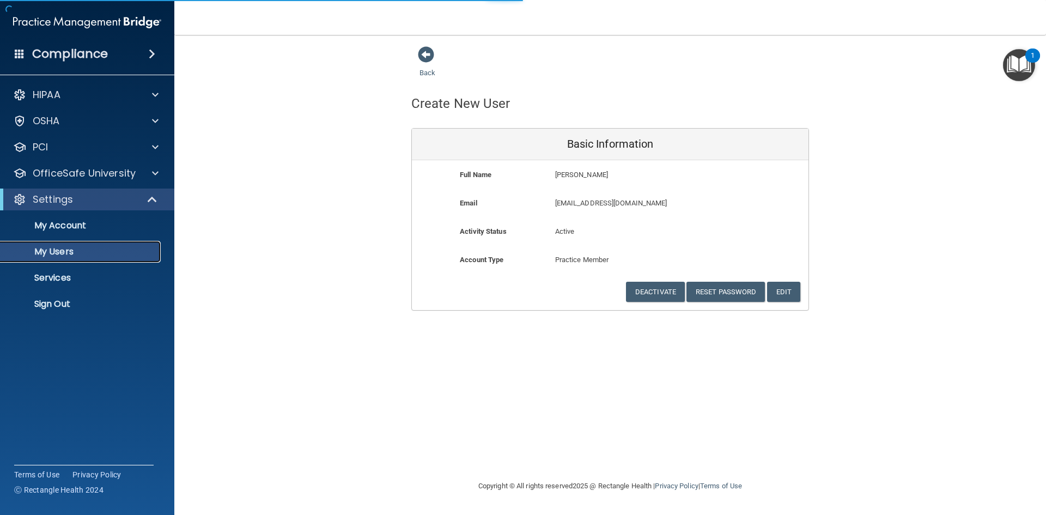
click at [59, 255] on p "My Users" at bounding box center [81, 251] width 149 height 11
select select "20"
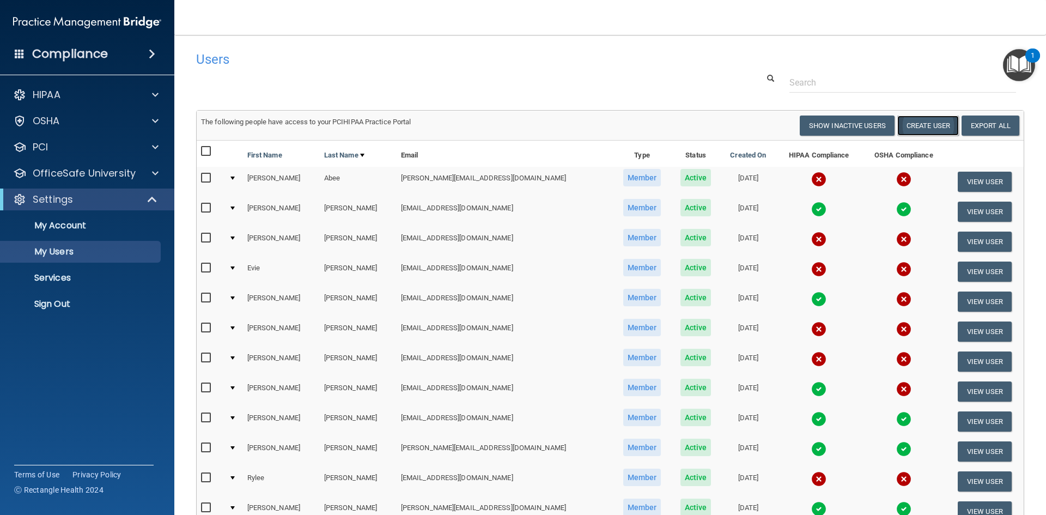
click at [908, 130] on button "Create User" at bounding box center [928, 125] width 62 height 20
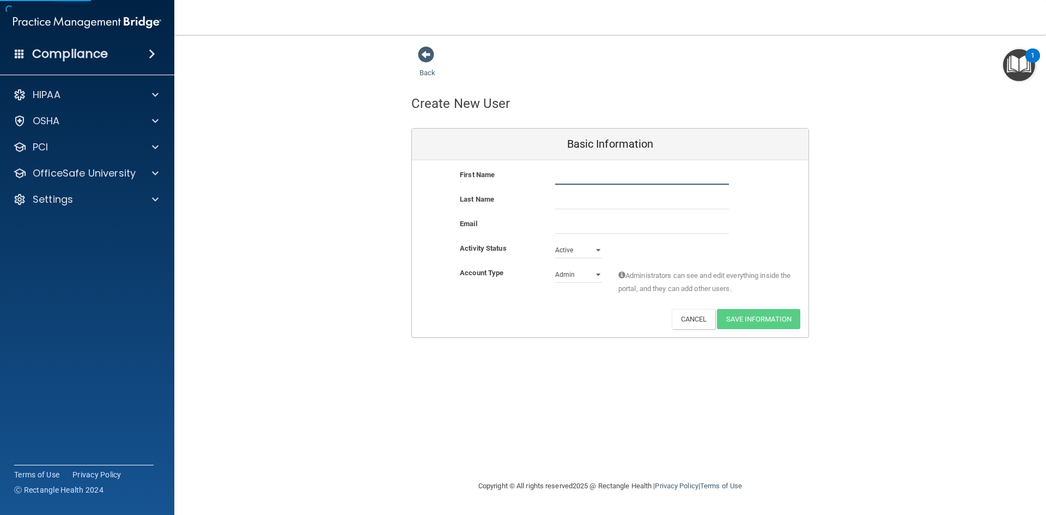
click at [585, 178] on input "text" at bounding box center [642, 176] width 174 height 16
type input "Rechinda"
type input "Perry"
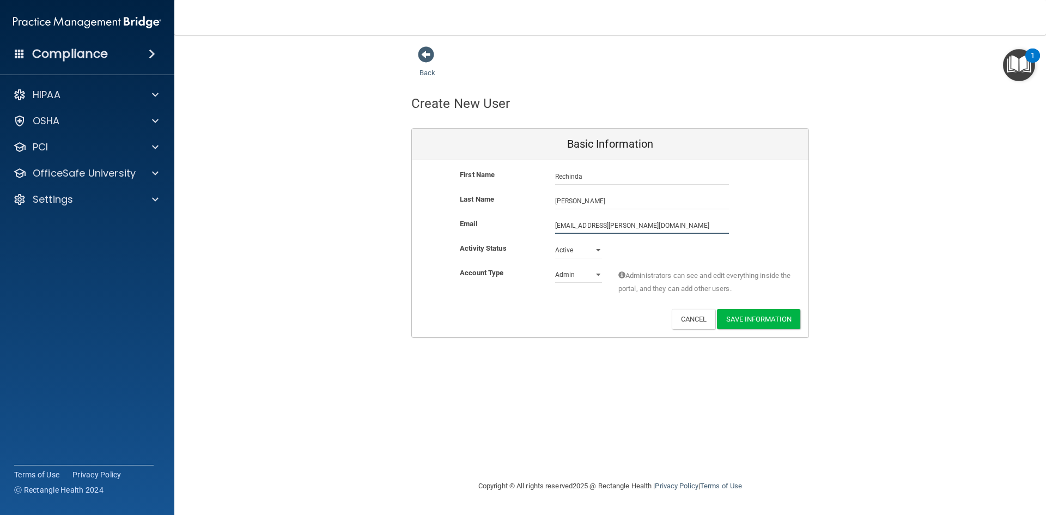
type input "rperry11@angelo.edu"
click at [583, 280] on select "Admin Member" at bounding box center [578, 274] width 47 height 16
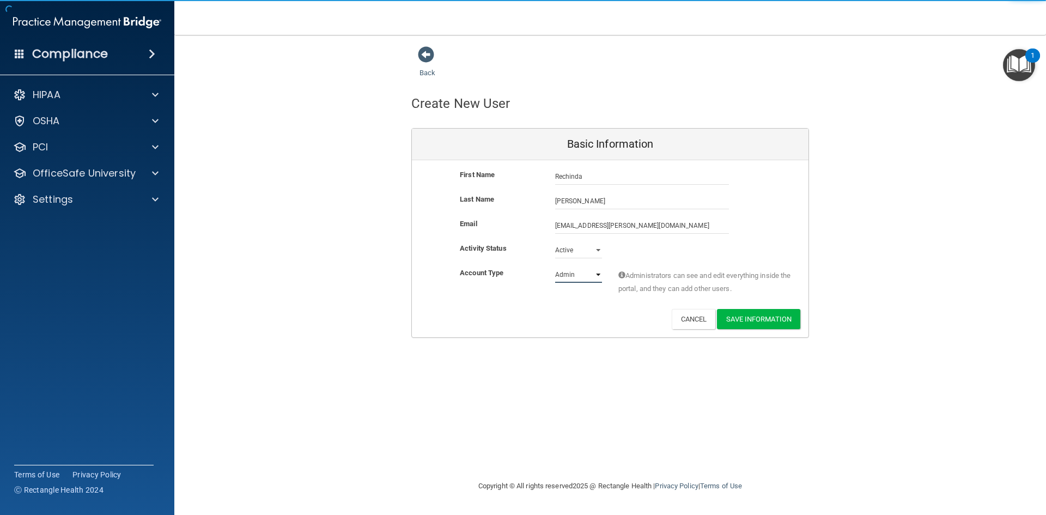
select select "practice_member"
click at [555, 266] on select "Admin Member" at bounding box center [578, 274] width 47 height 16
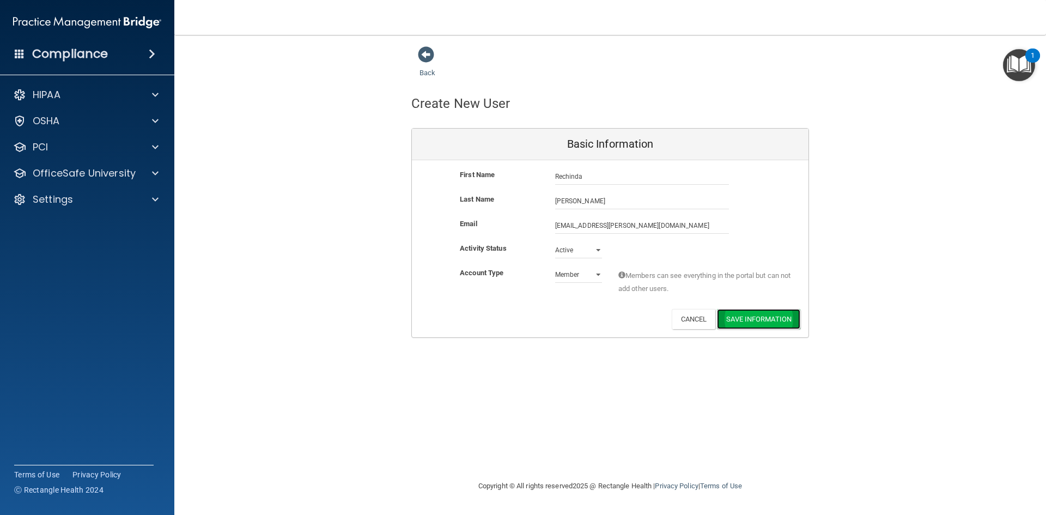
click at [746, 311] on button "Save Information" at bounding box center [758, 319] width 83 height 20
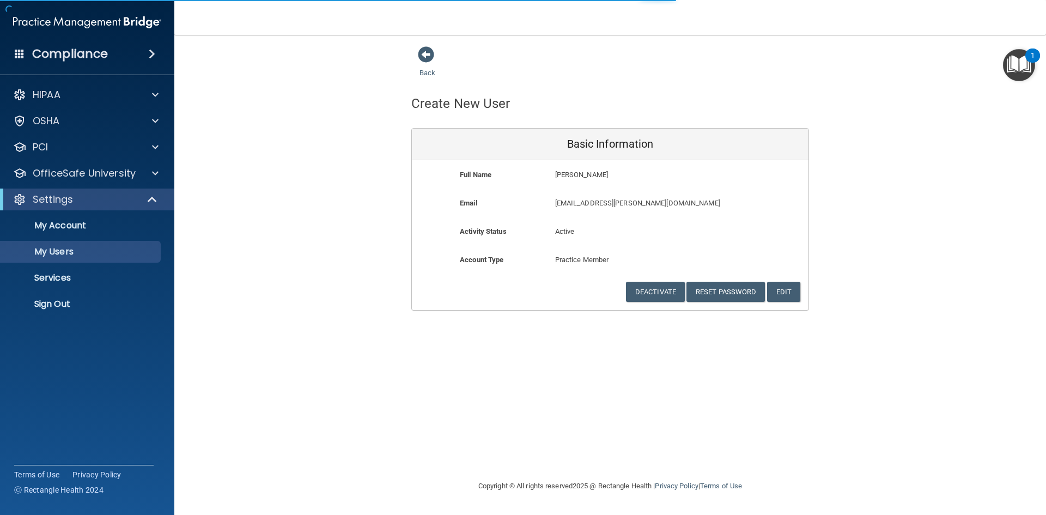
select select "20"
